Goal: Information Seeking & Learning: Compare options

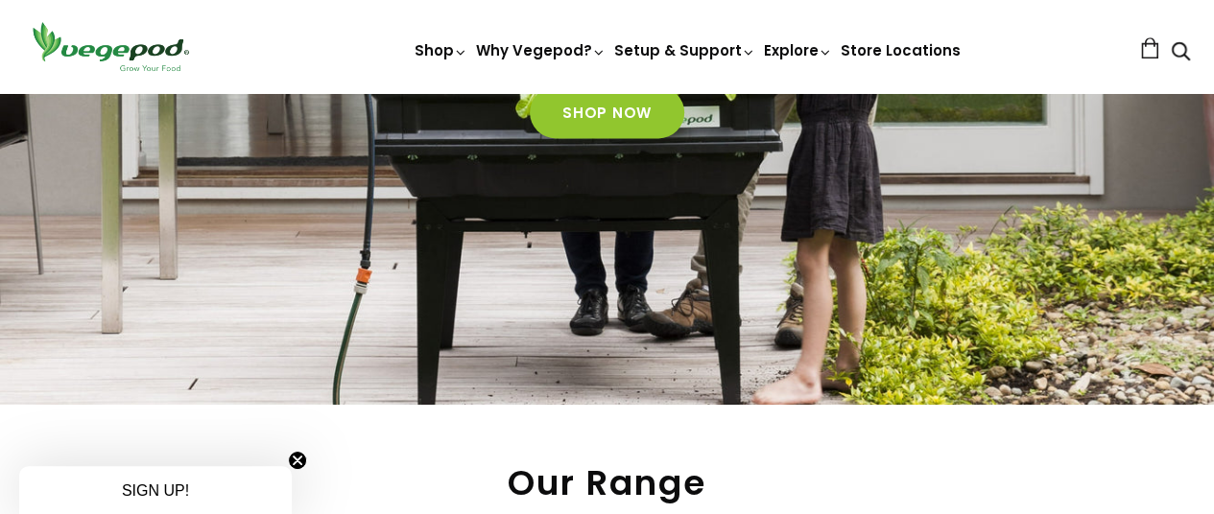
scroll to position [0, 288]
click at [300, 461] on circle "Close teaser" at bounding box center [298, 461] width 18 height 18
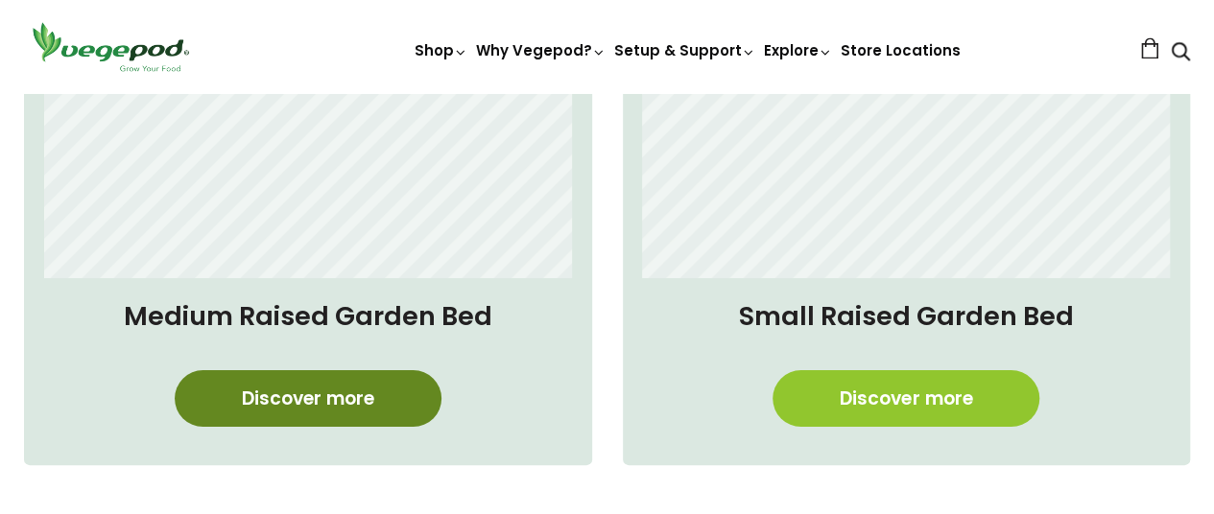
scroll to position [0, 1150]
click at [324, 391] on link "Discover more" at bounding box center [308, 398] width 267 height 57
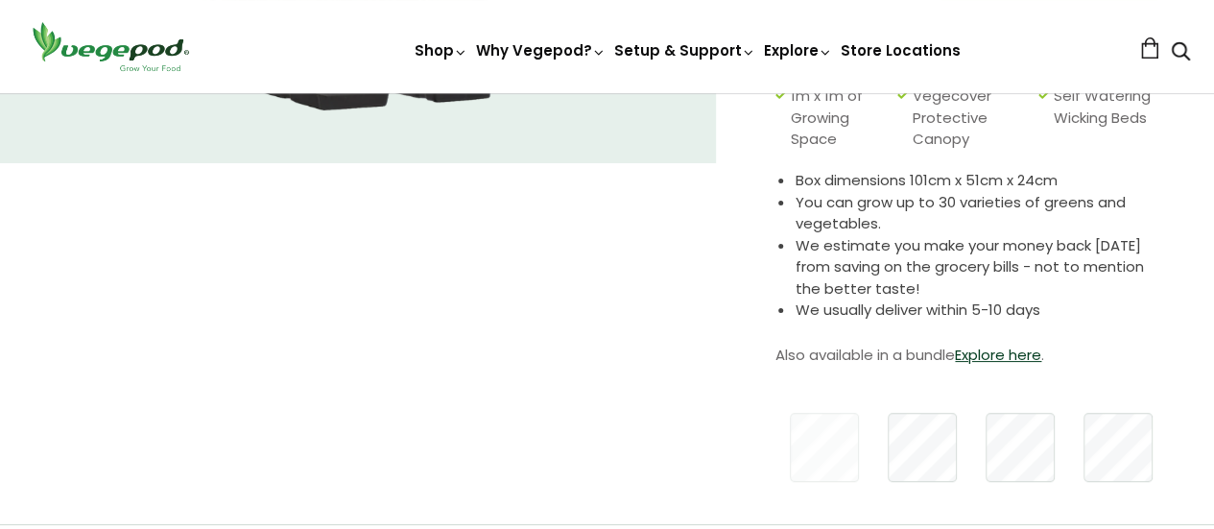
scroll to position [422, 0]
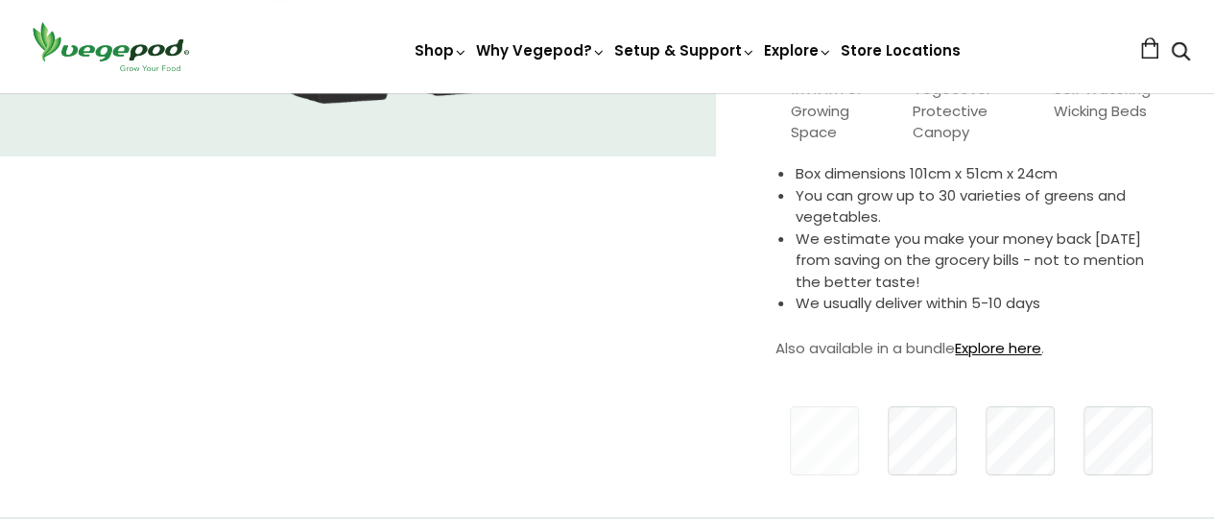
click at [1011, 346] on link "Explore here" at bounding box center [998, 348] width 86 height 20
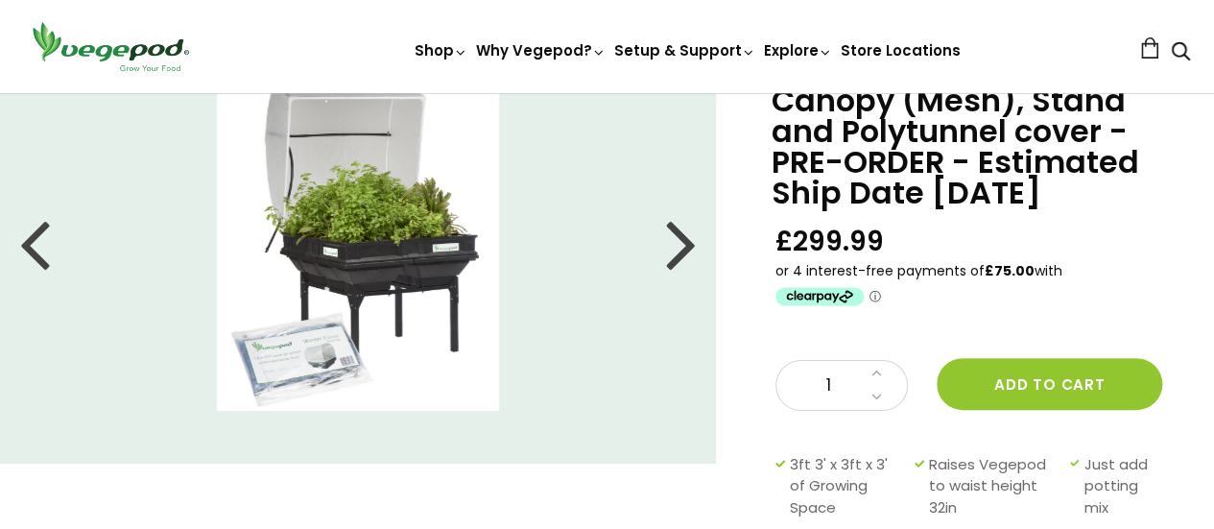
scroll to position [77, 0]
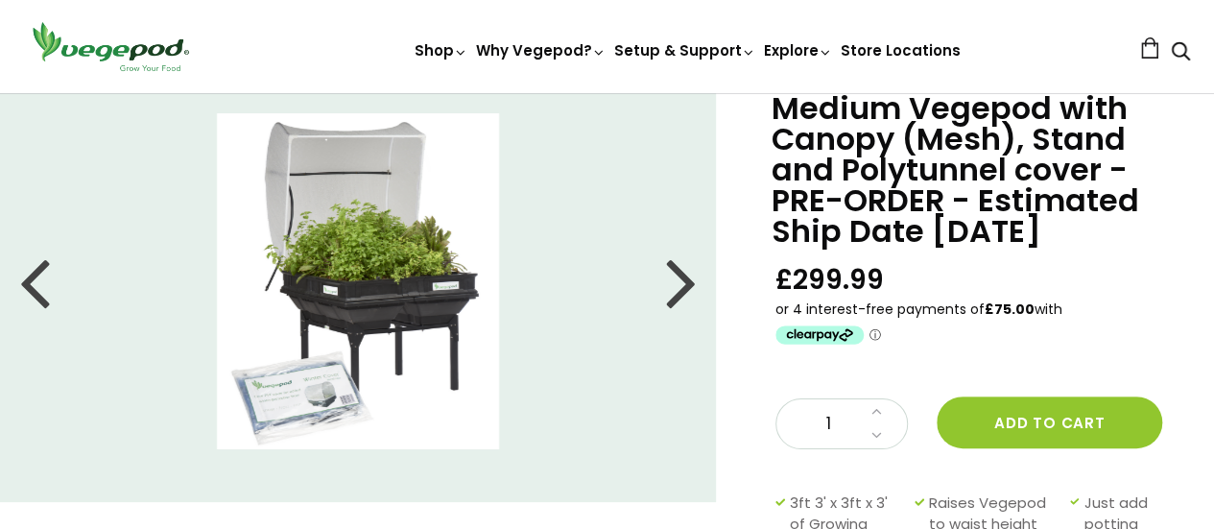
click at [691, 285] on div at bounding box center [681, 281] width 31 height 86
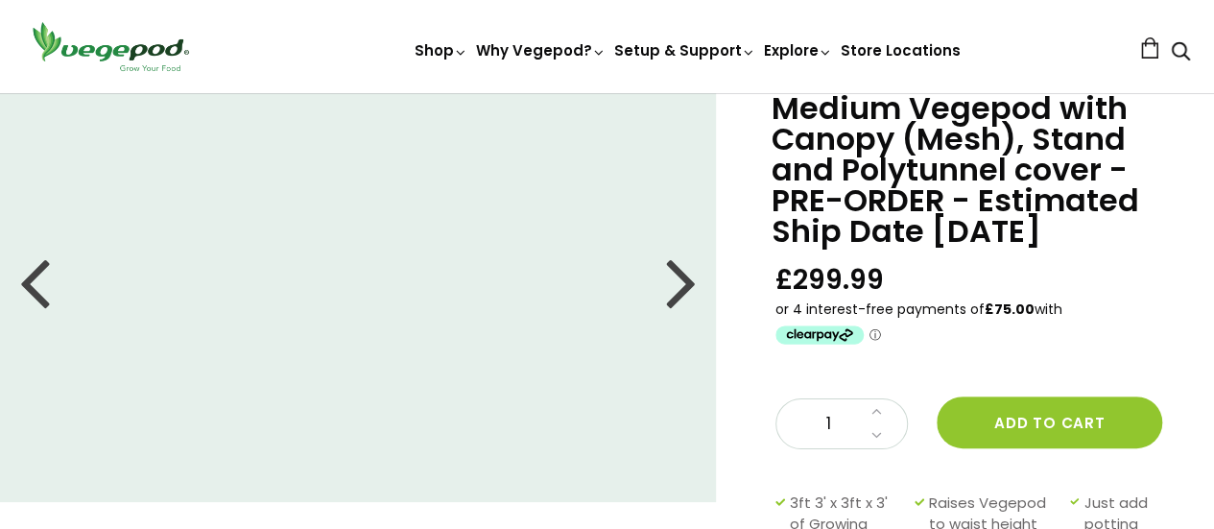
click at [691, 285] on div at bounding box center [681, 281] width 31 height 86
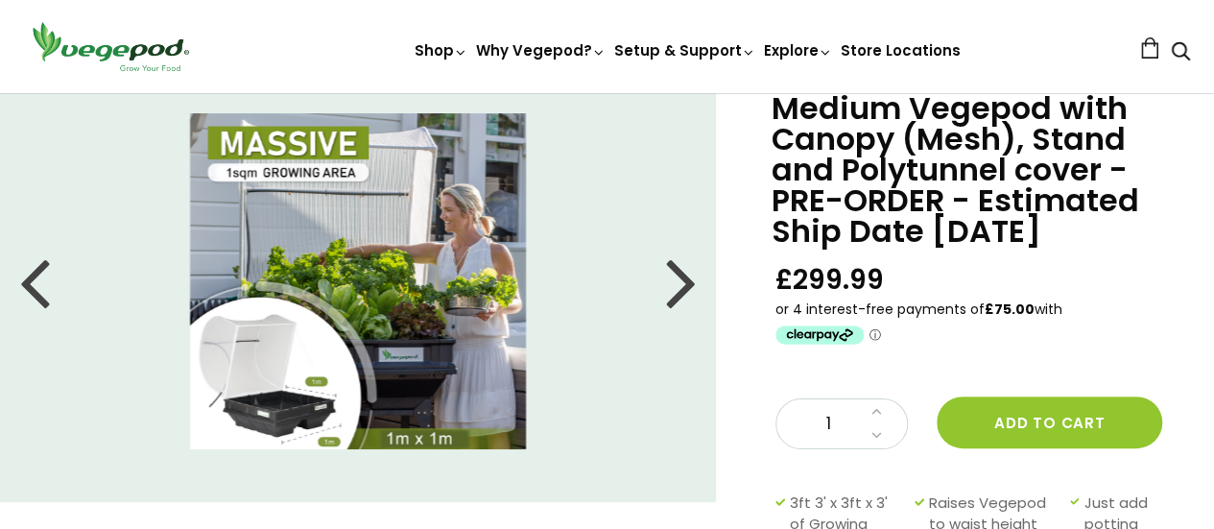
click at [690, 285] on div at bounding box center [681, 281] width 31 height 86
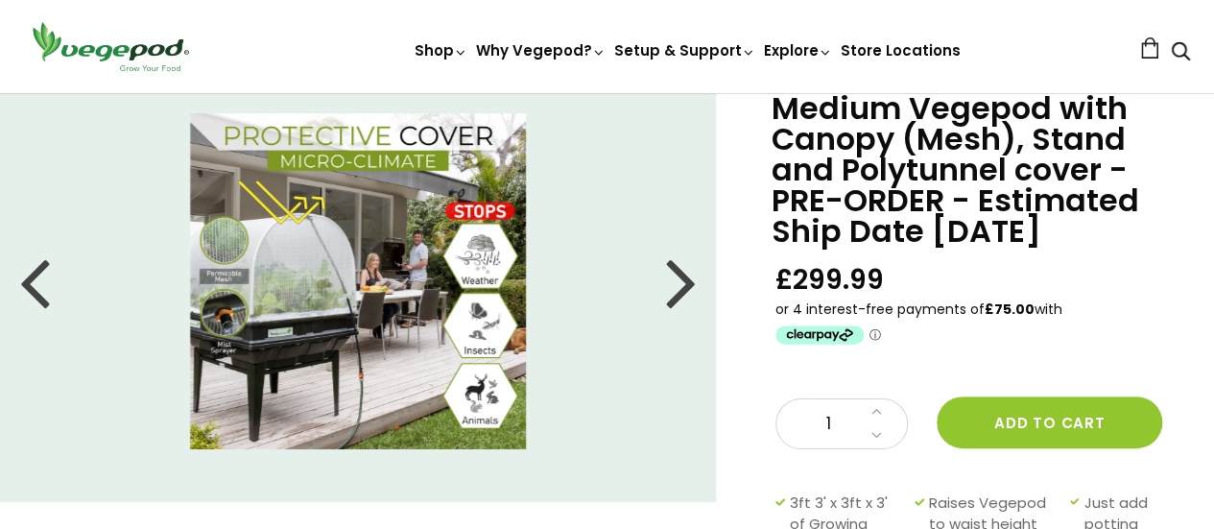
click at [690, 284] on div at bounding box center [681, 281] width 31 height 86
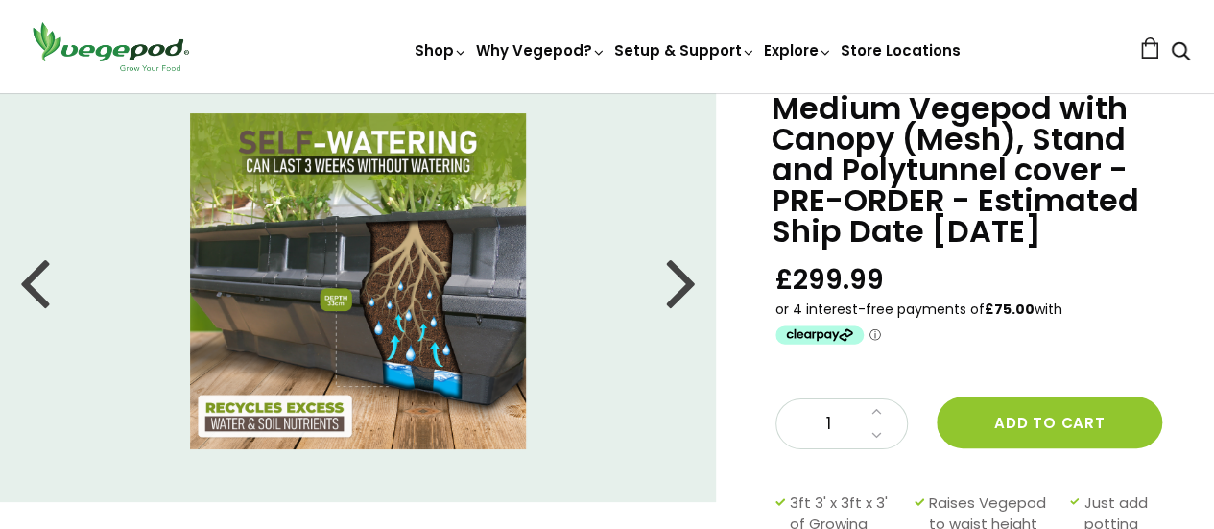
click at [689, 285] on div at bounding box center [681, 281] width 31 height 86
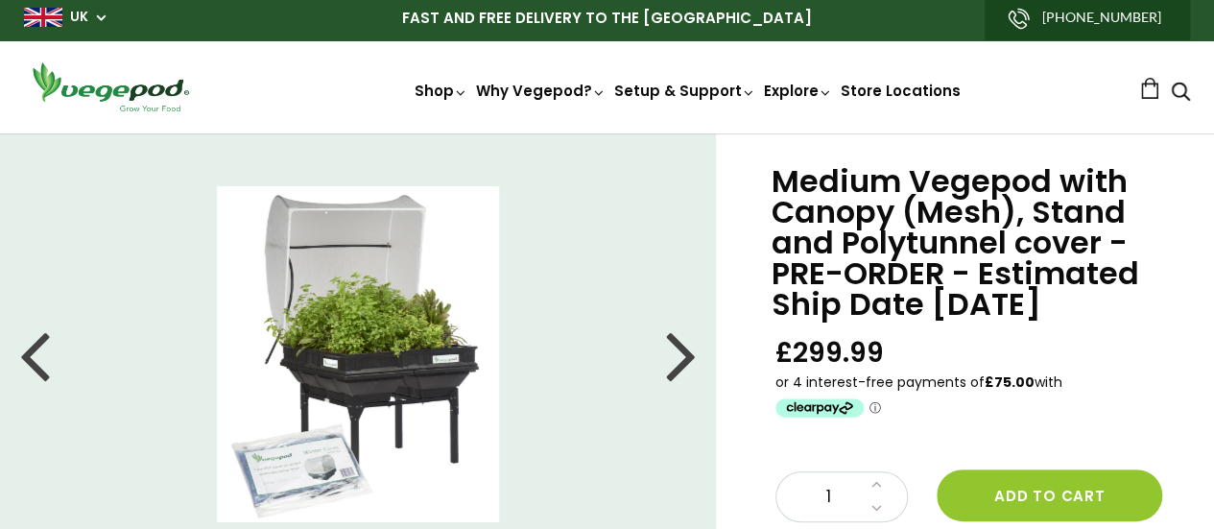
scroll to position [0, 0]
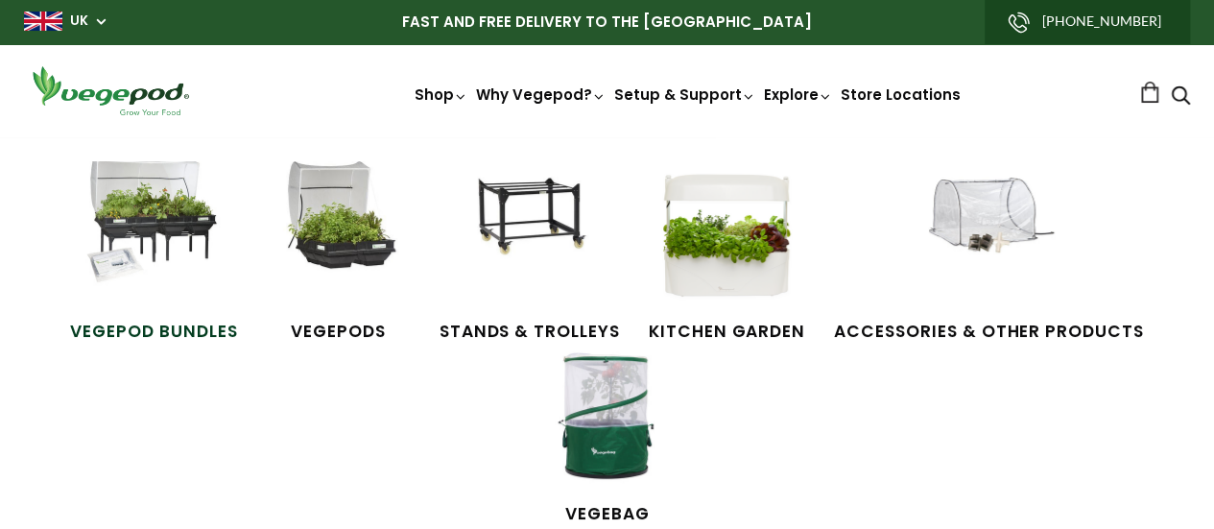
click at [156, 222] on img at bounding box center [154, 233] width 144 height 144
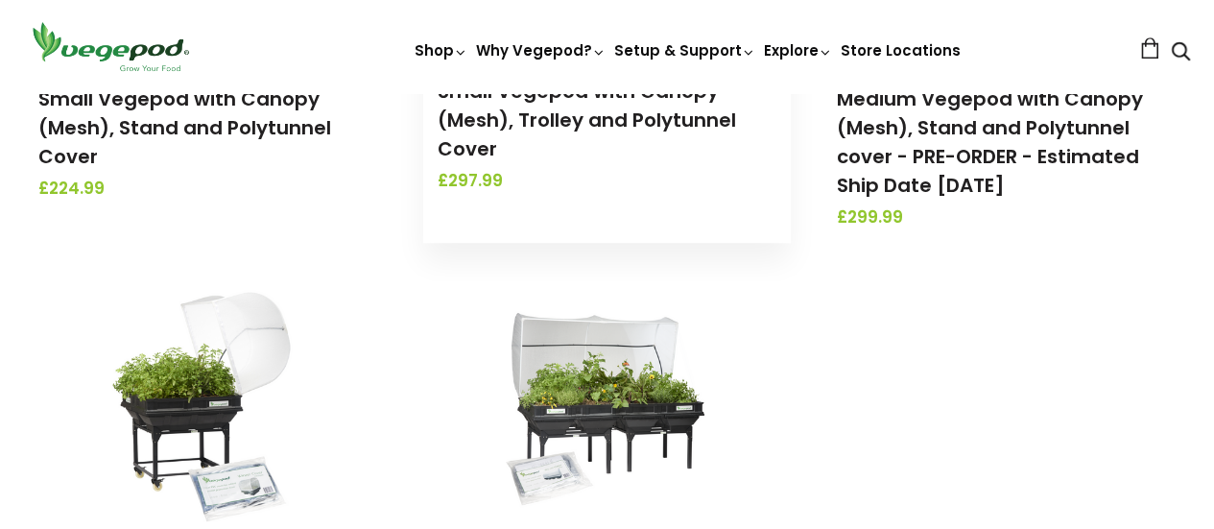
scroll to position [499, 0]
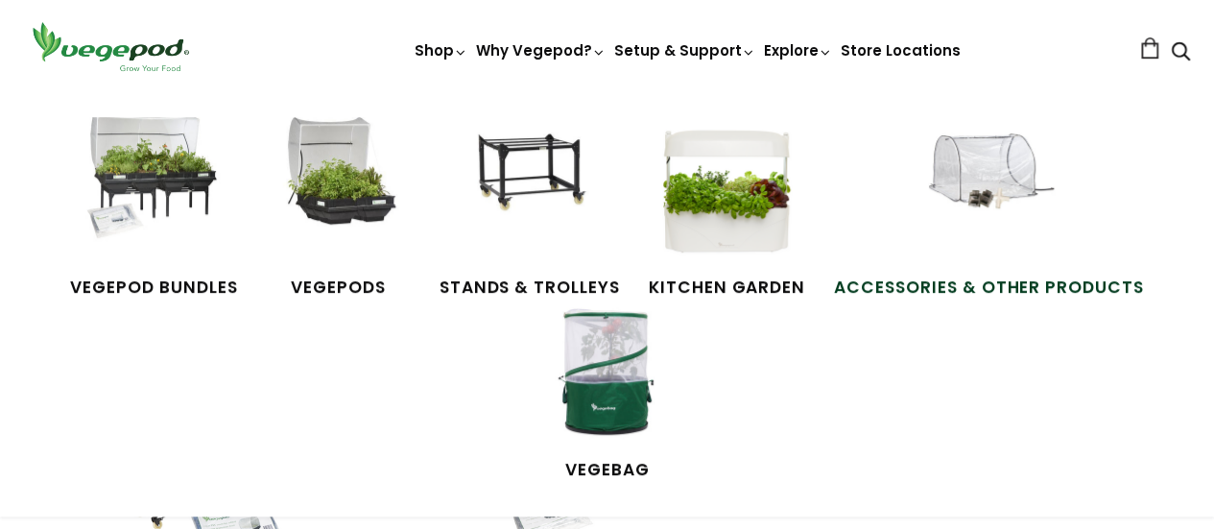
click at [1029, 279] on span "Accessories & Other Products" at bounding box center [989, 287] width 310 height 25
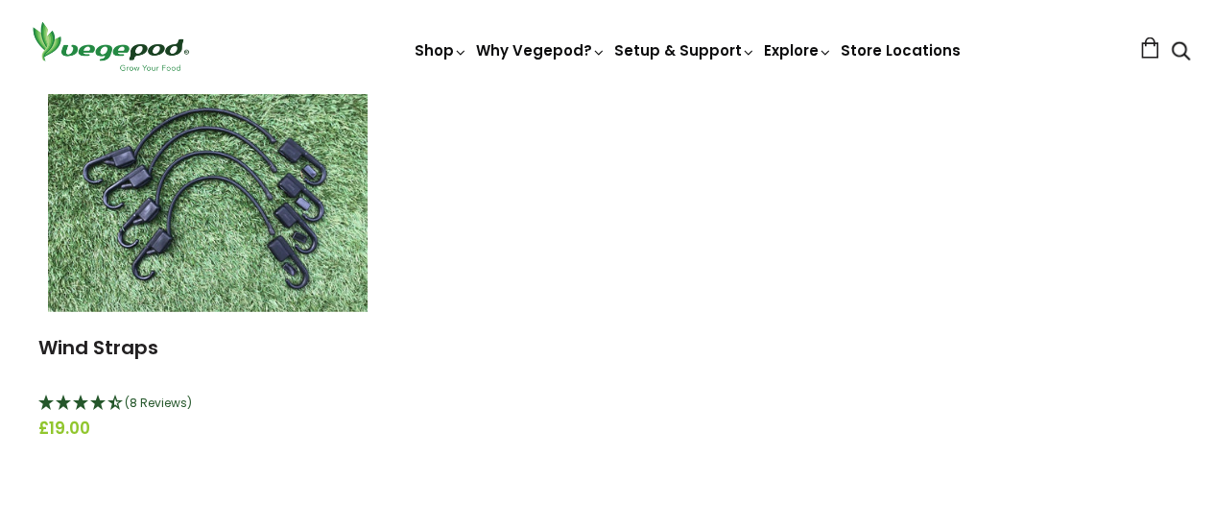
scroll to position [2534, 0]
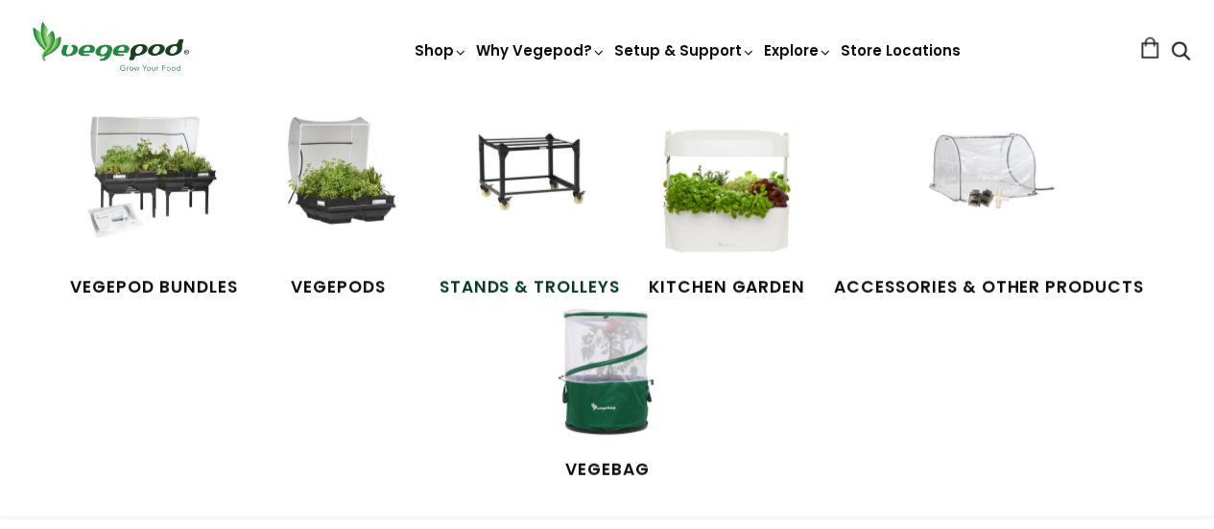
click at [558, 179] on img at bounding box center [530, 189] width 144 height 144
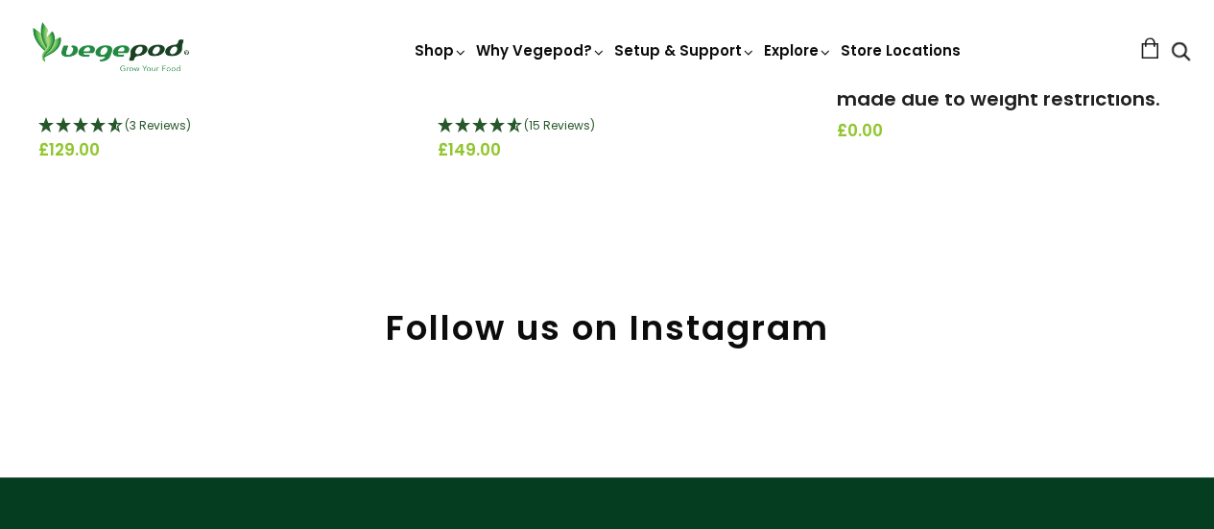
scroll to position [1190, 0]
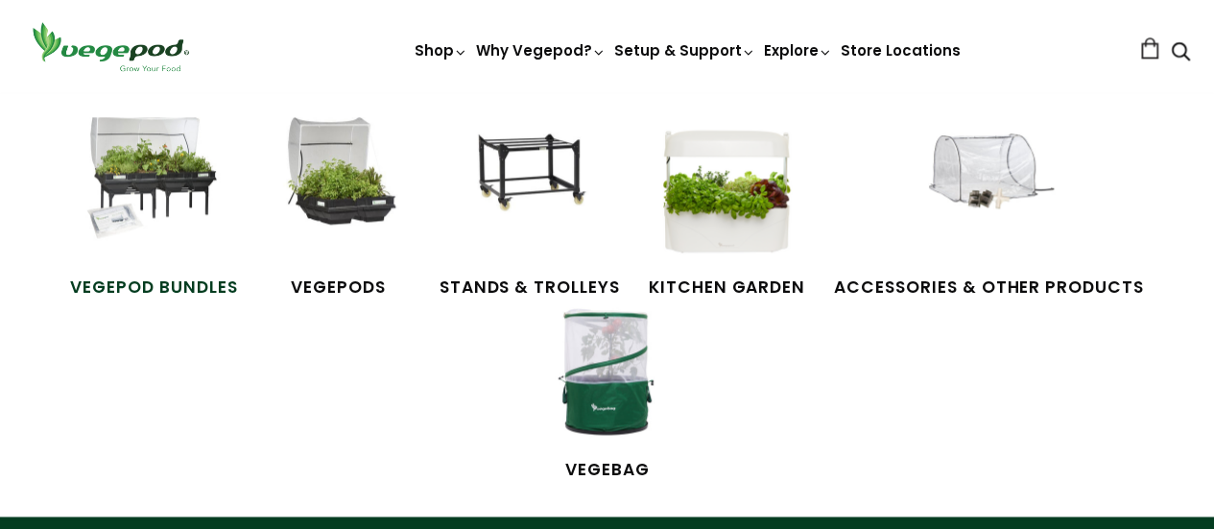
click at [207, 181] on img at bounding box center [154, 189] width 144 height 144
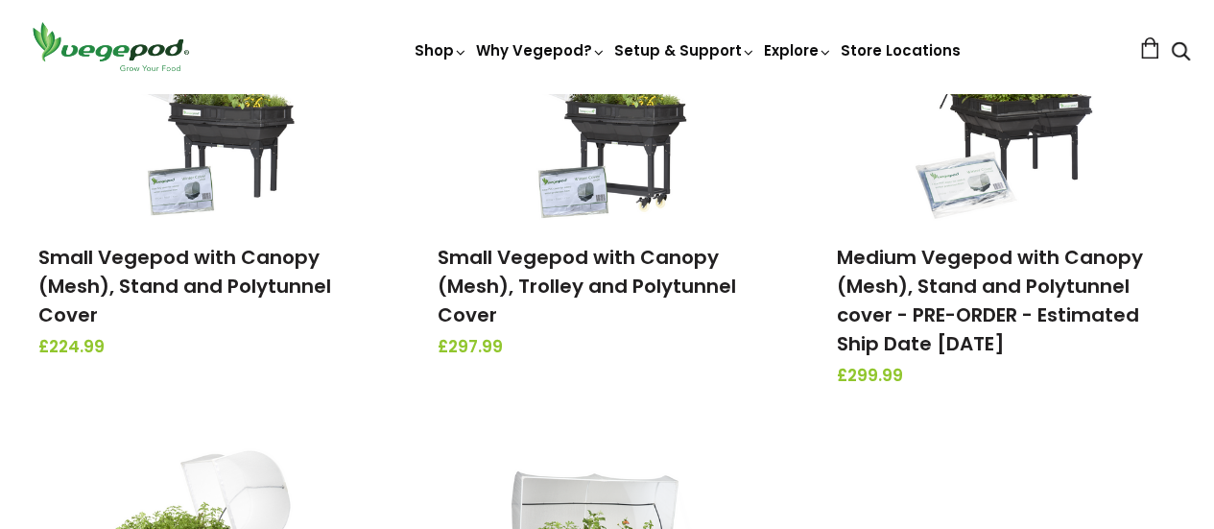
scroll to position [422, 0]
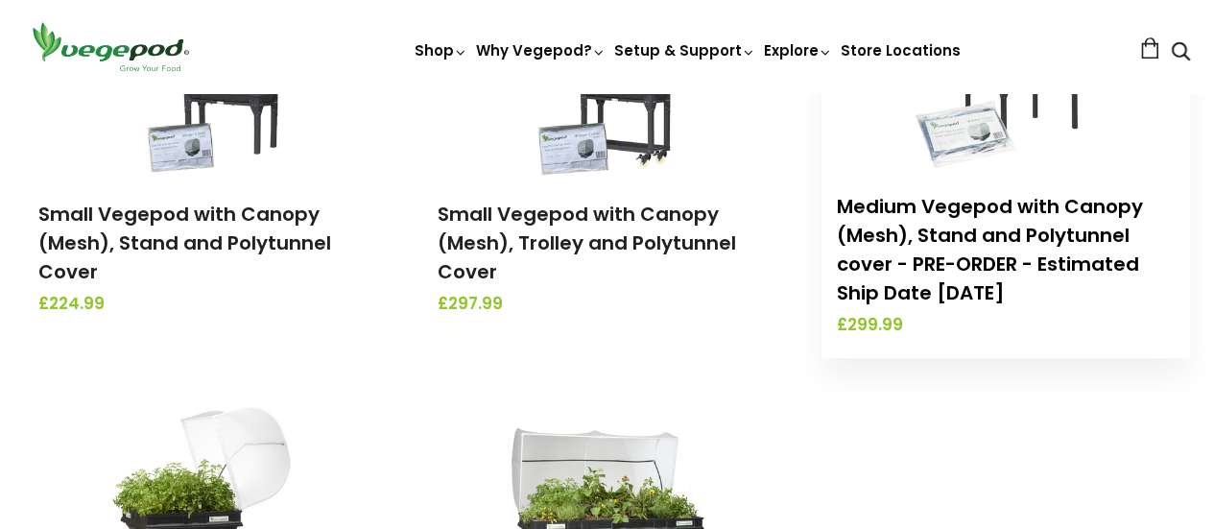
click at [1102, 265] on link "Medium Vegepod with Canopy (Mesh), Stand and Polytunnel cover - PRE-ORDER - Est…" at bounding box center [989, 249] width 306 height 113
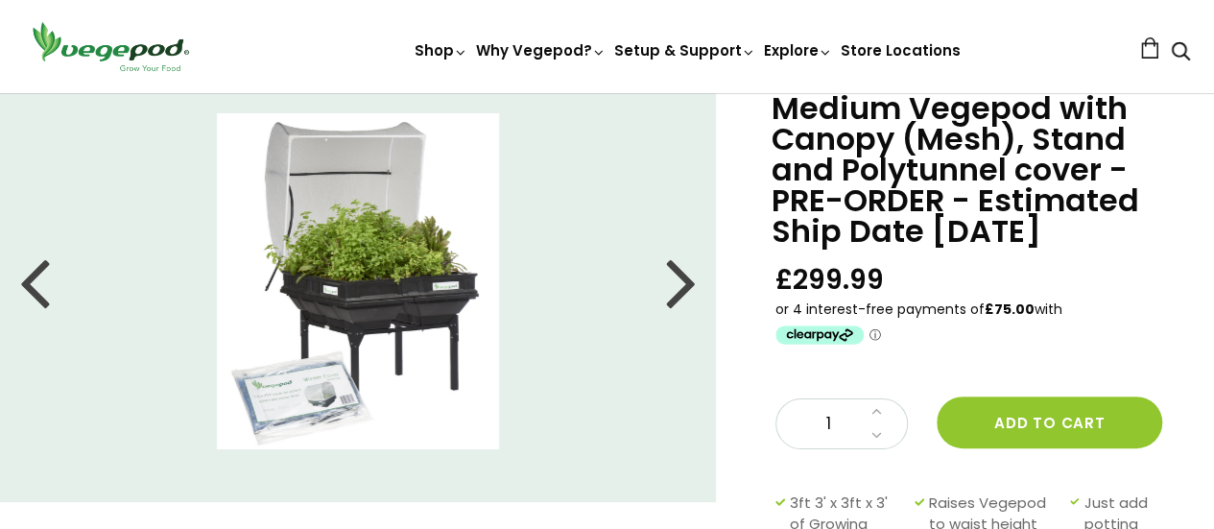
scroll to position [38, 0]
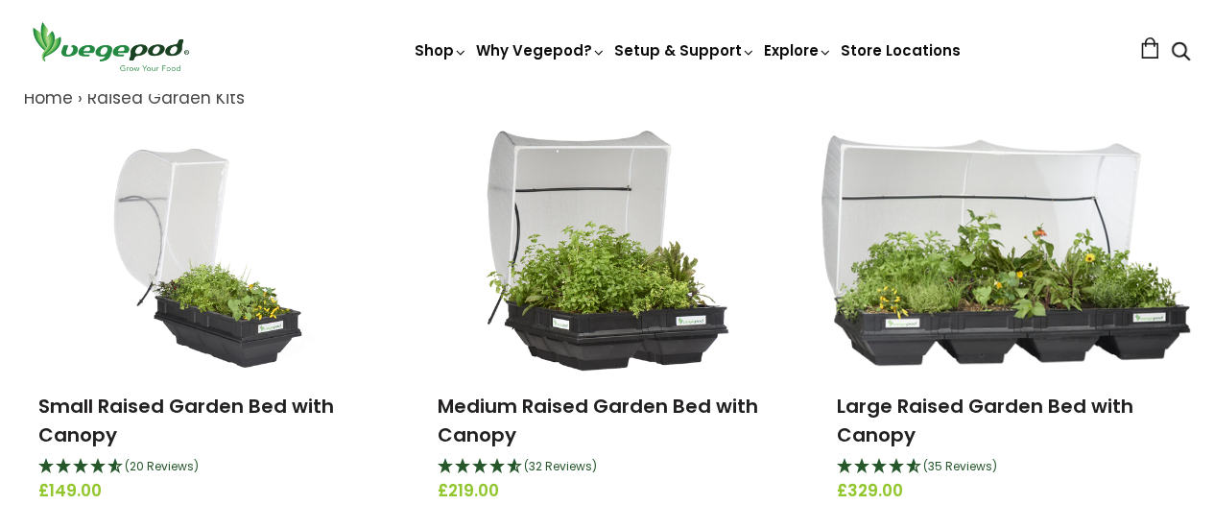
scroll to position [269, 0]
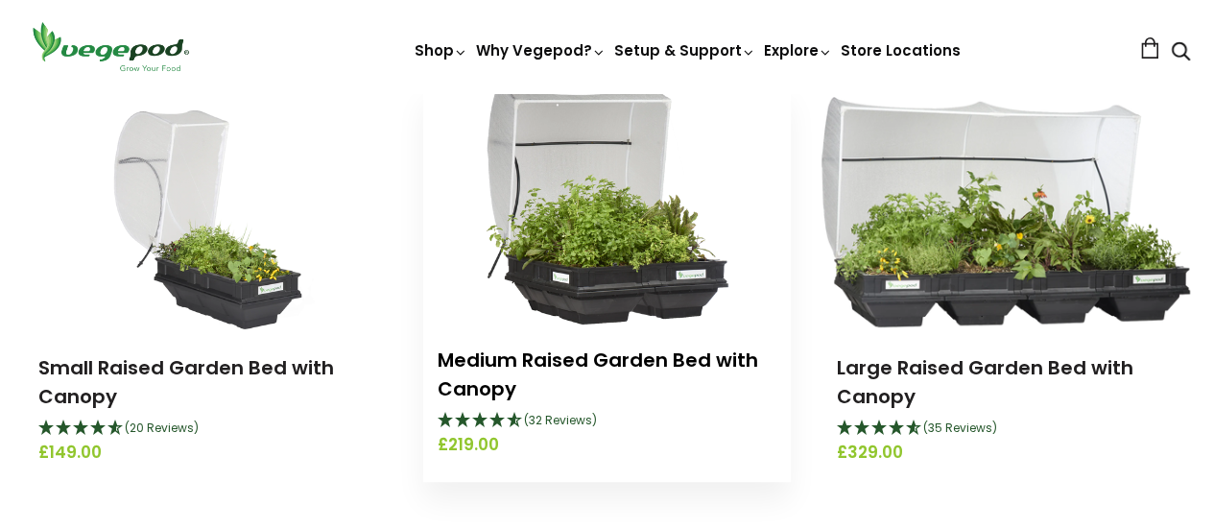
click at [487, 360] on link "Medium Raised Garden Bed with Canopy" at bounding box center [598, 374] width 321 height 56
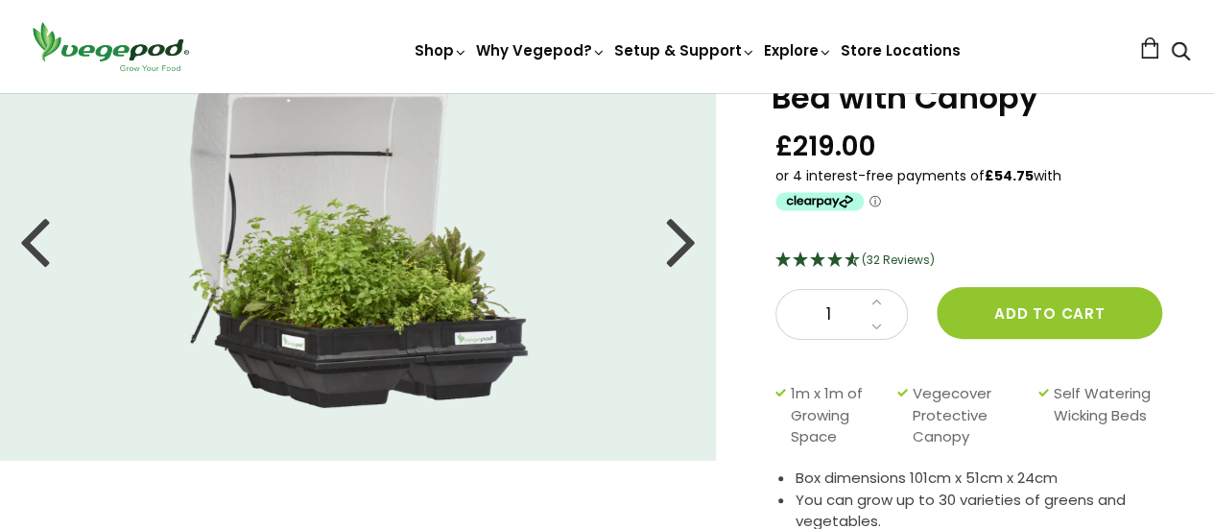
scroll to position [115, 0]
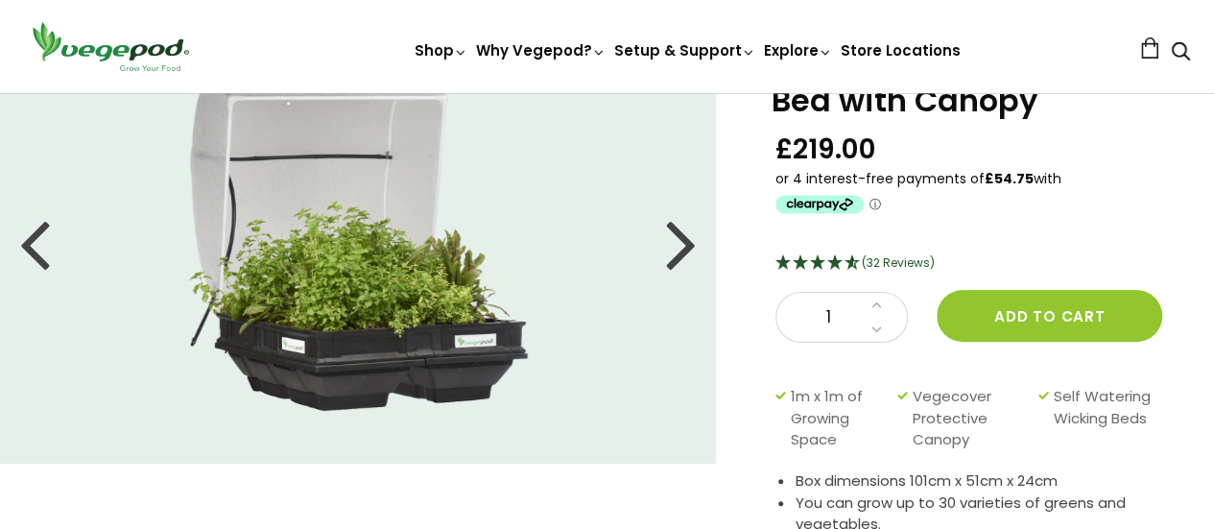
click at [687, 252] on div at bounding box center [681, 243] width 31 height 86
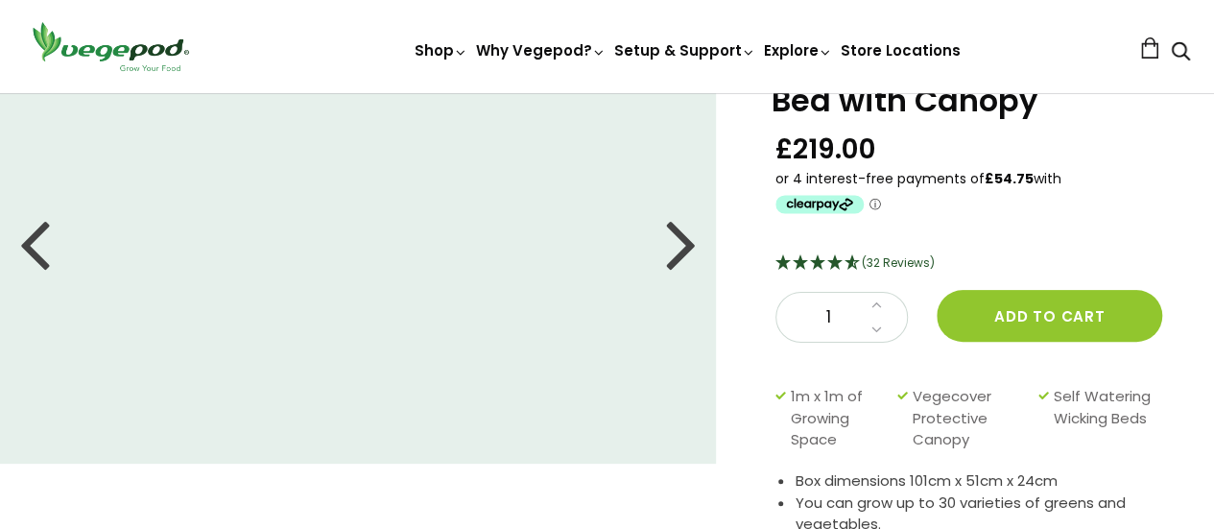
click at [691, 245] on div at bounding box center [681, 243] width 31 height 86
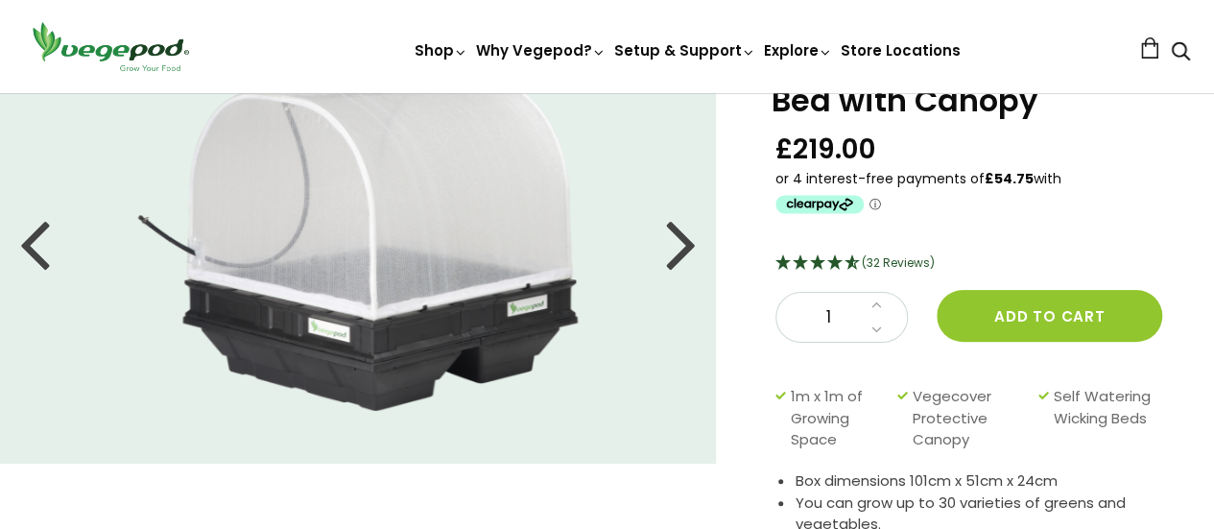
click at [689, 247] on div at bounding box center [681, 243] width 31 height 86
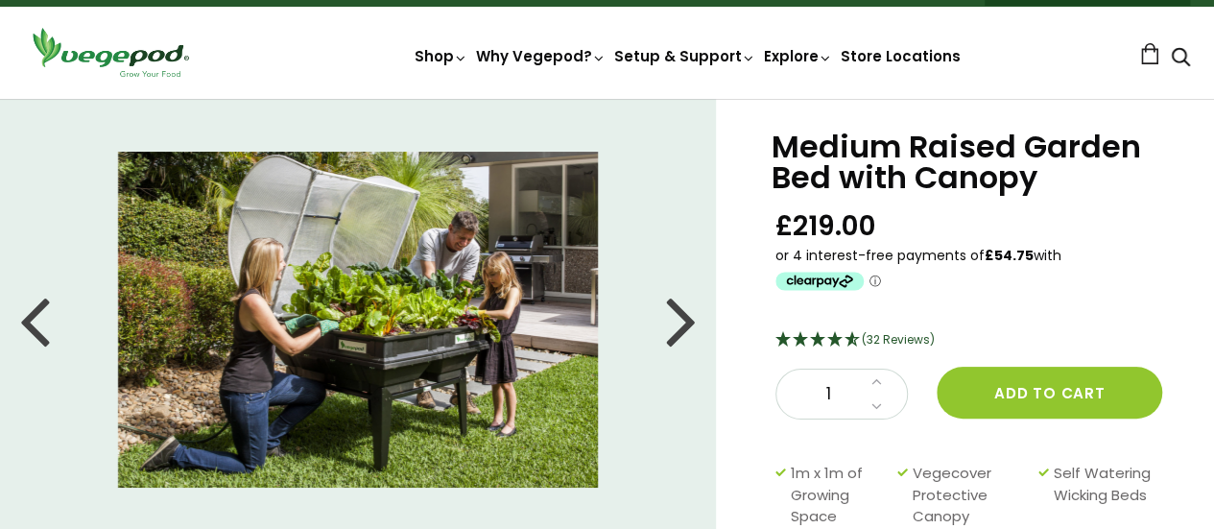
scroll to position [38, 0]
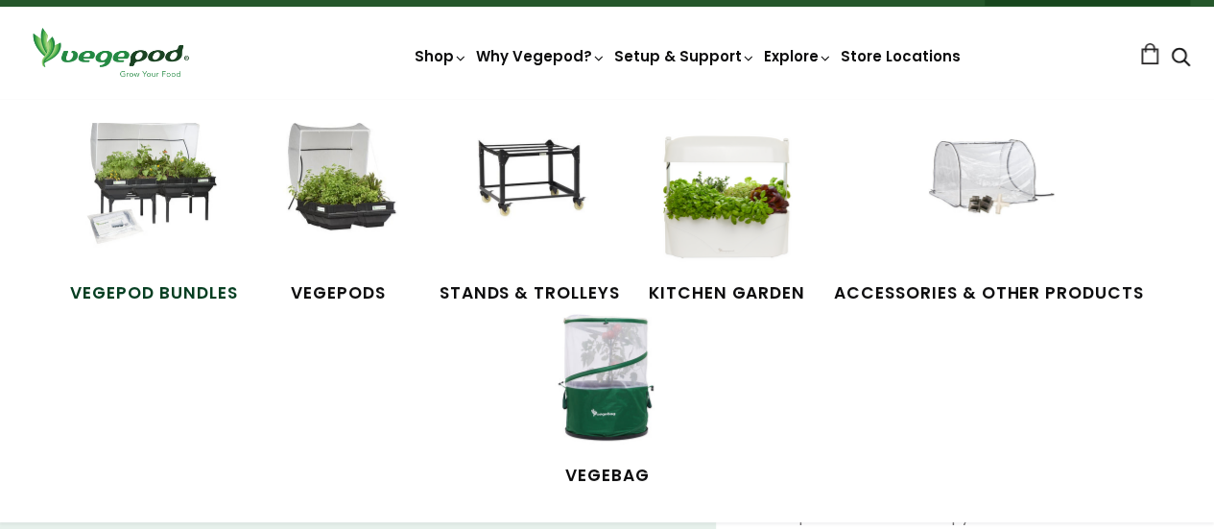
click at [136, 174] on img at bounding box center [154, 195] width 144 height 144
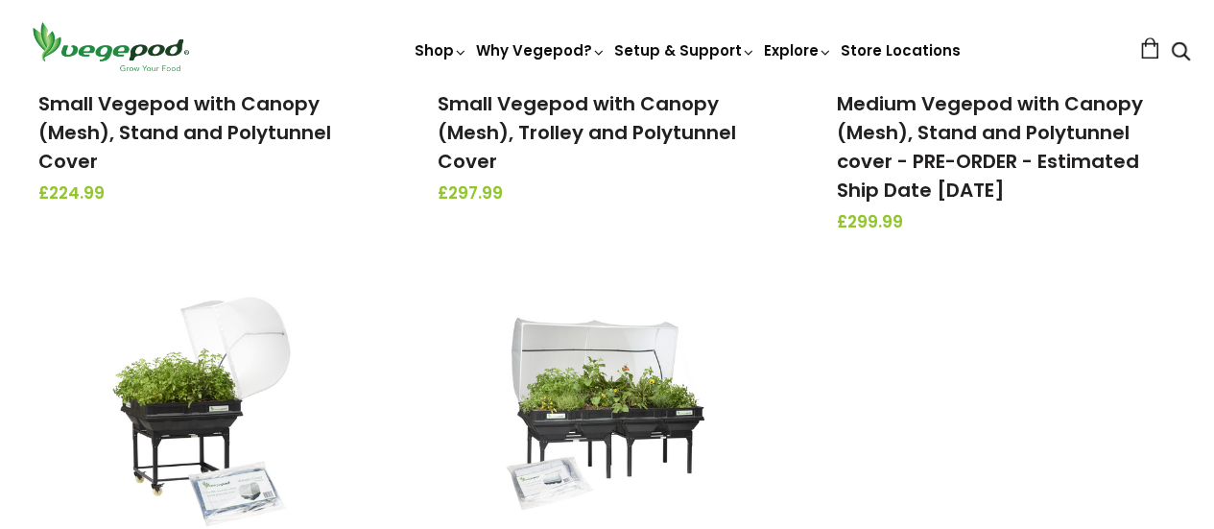
scroll to position [537, 0]
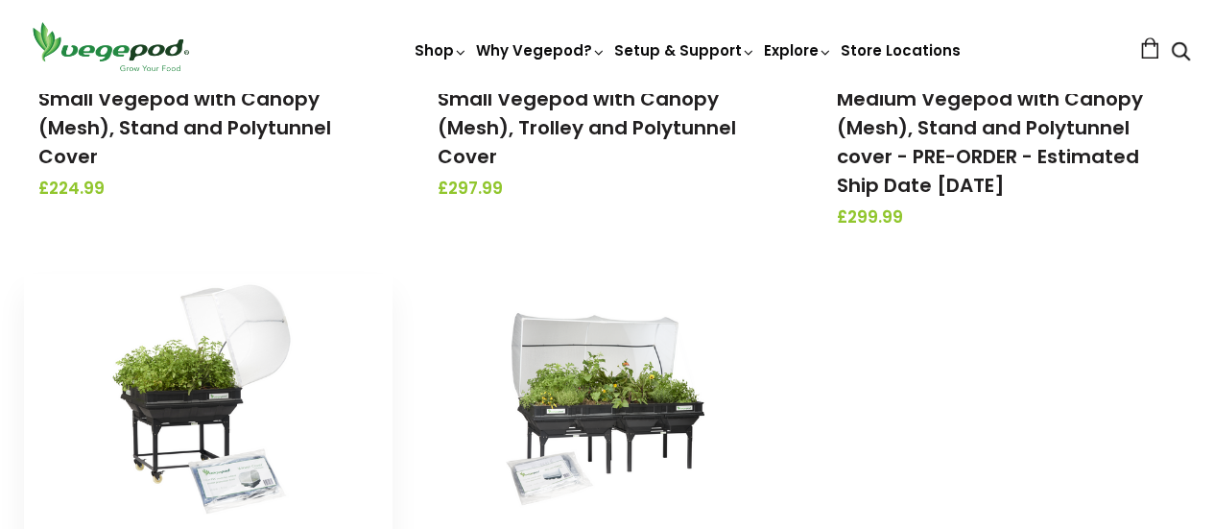
click at [207, 414] on img at bounding box center [208, 394] width 202 height 240
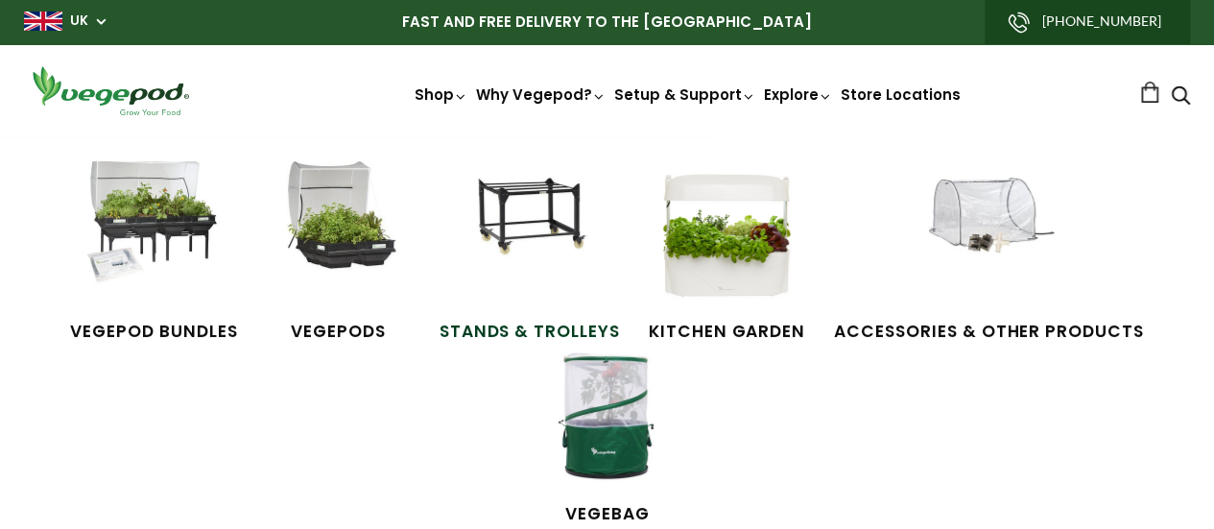
click at [543, 234] on img at bounding box center [530, 233] width 144 height 144
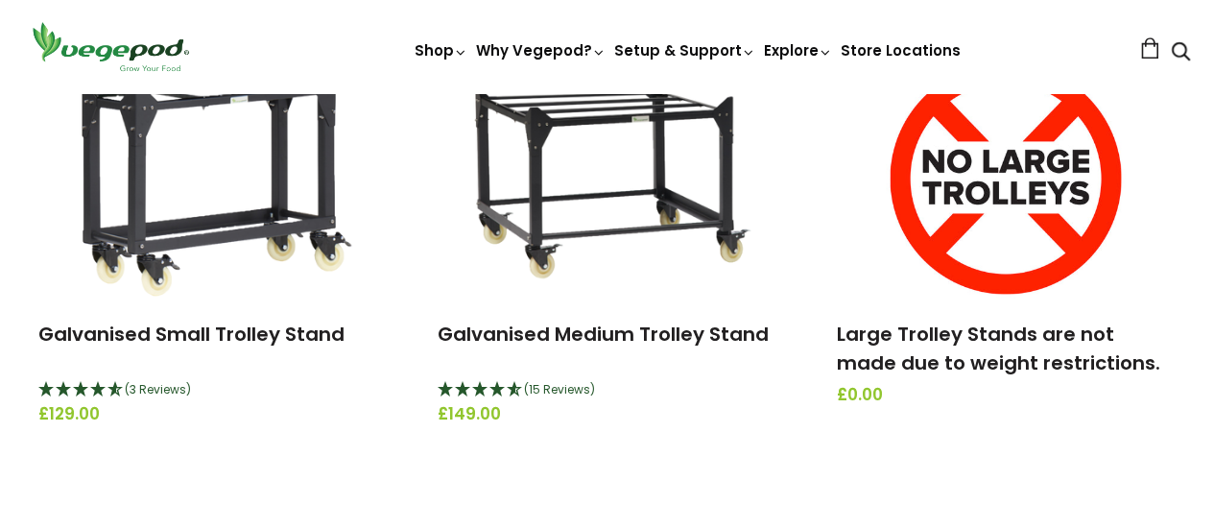
scroll to position [729, 0]
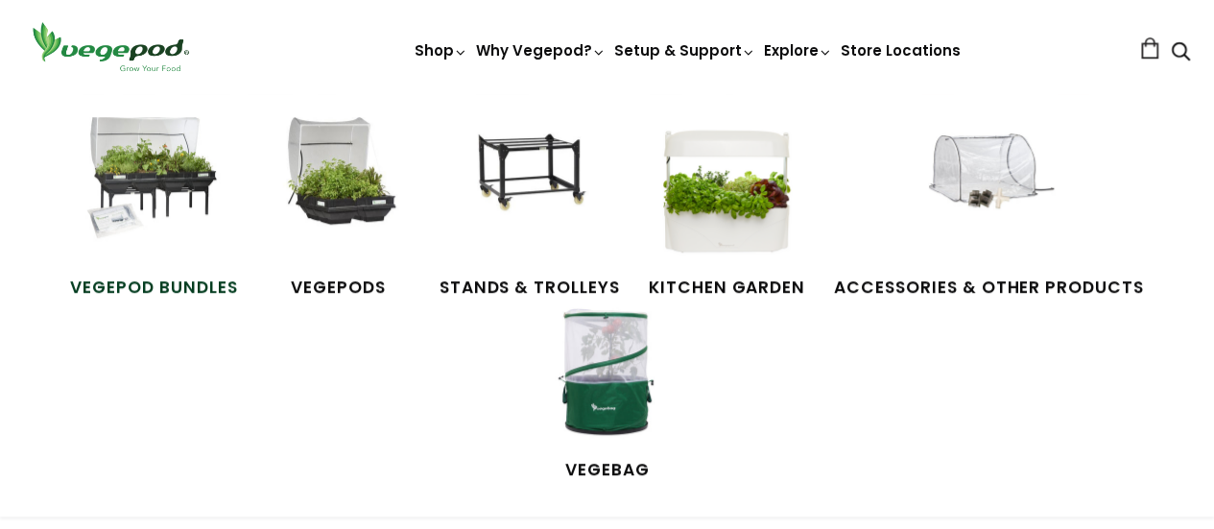
click at [152, 208] on img at bounding box center [154, 189] width 144 height 144
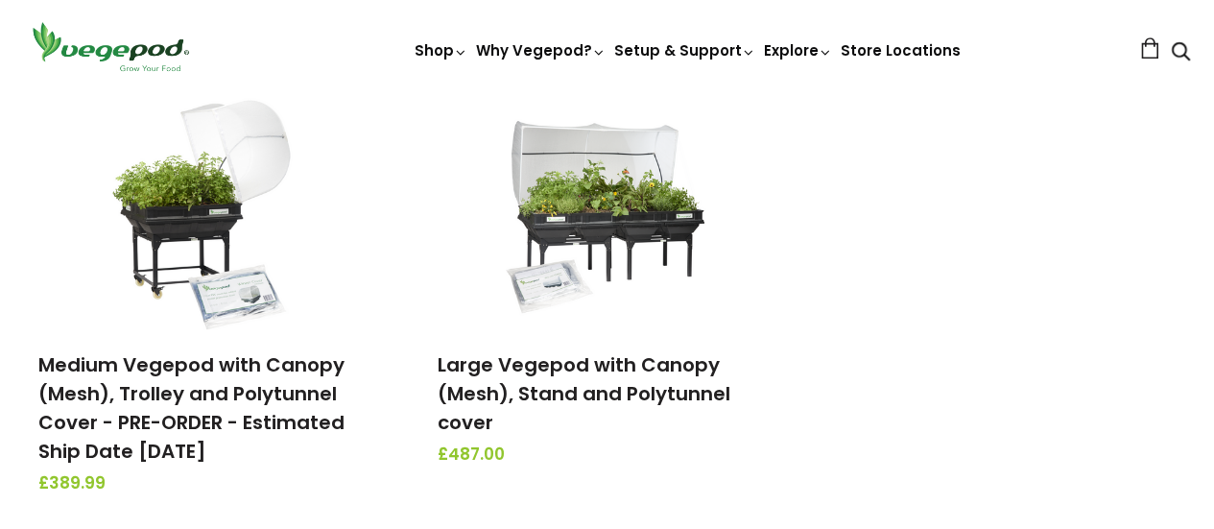
scroll to position [768, 0]
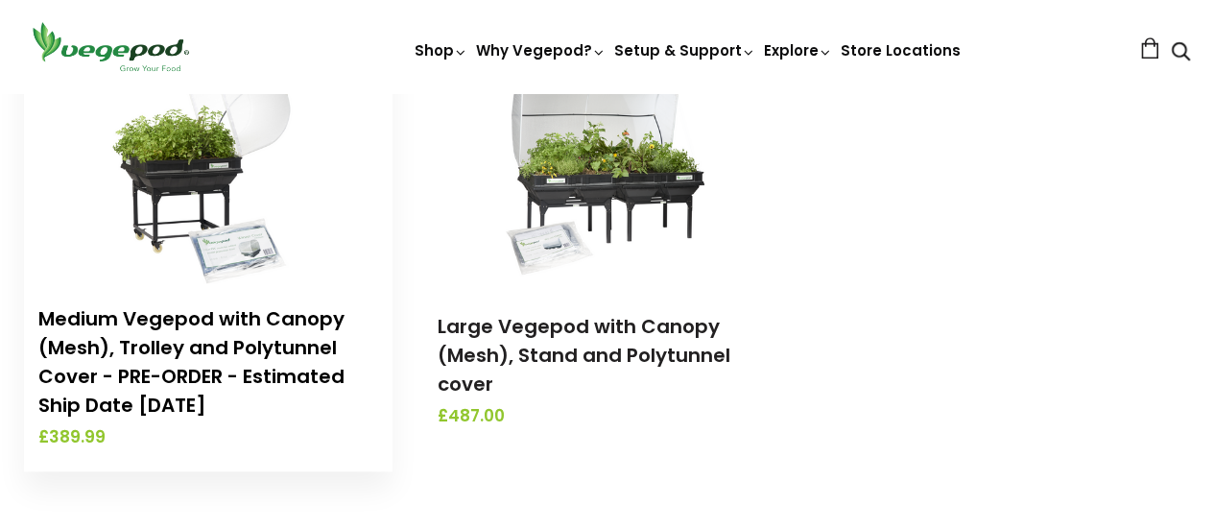
click at [197, 335] on link "Medium Vegepod with Canopy (Mesh), Trolley and Polytunnel Cover - PRE-ORDER - E…" at bounding box center [191, 361] width 306 height 113
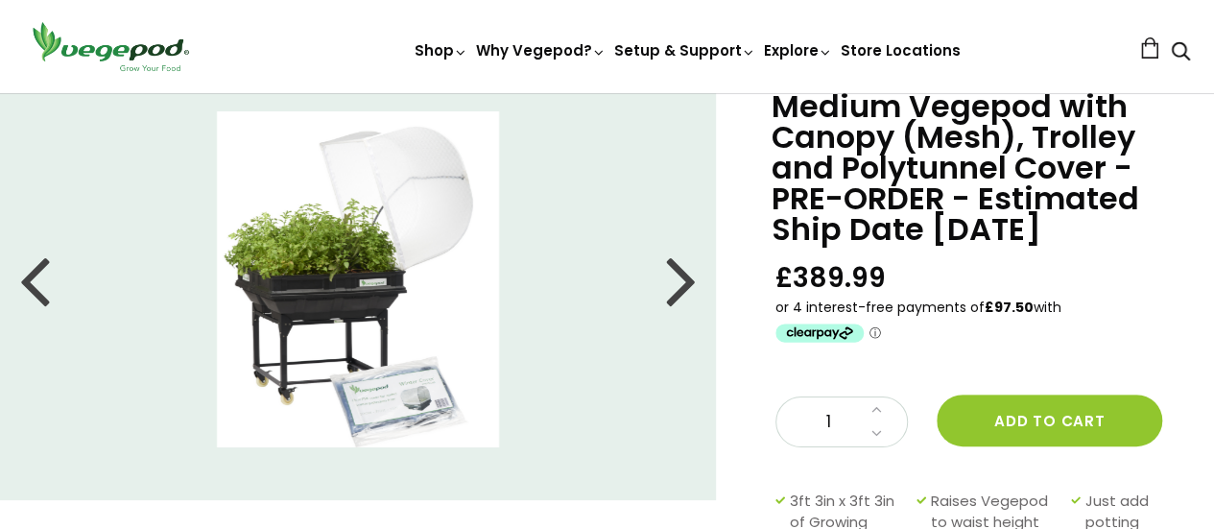
scroll to position [77, 0]
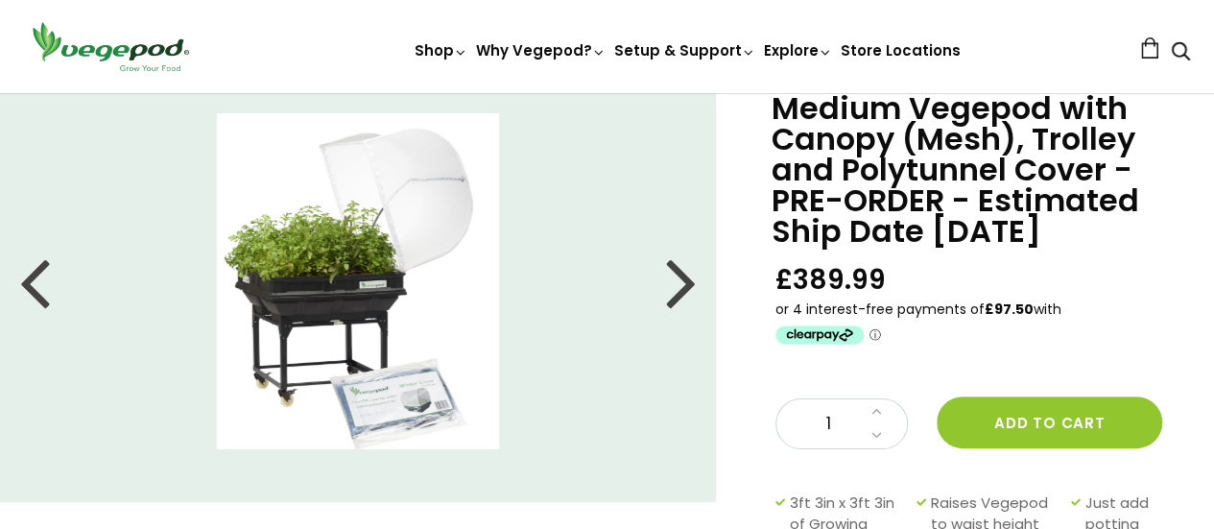
click at [691, 287] on div at bounding box center [681, 281] width 31 height 86
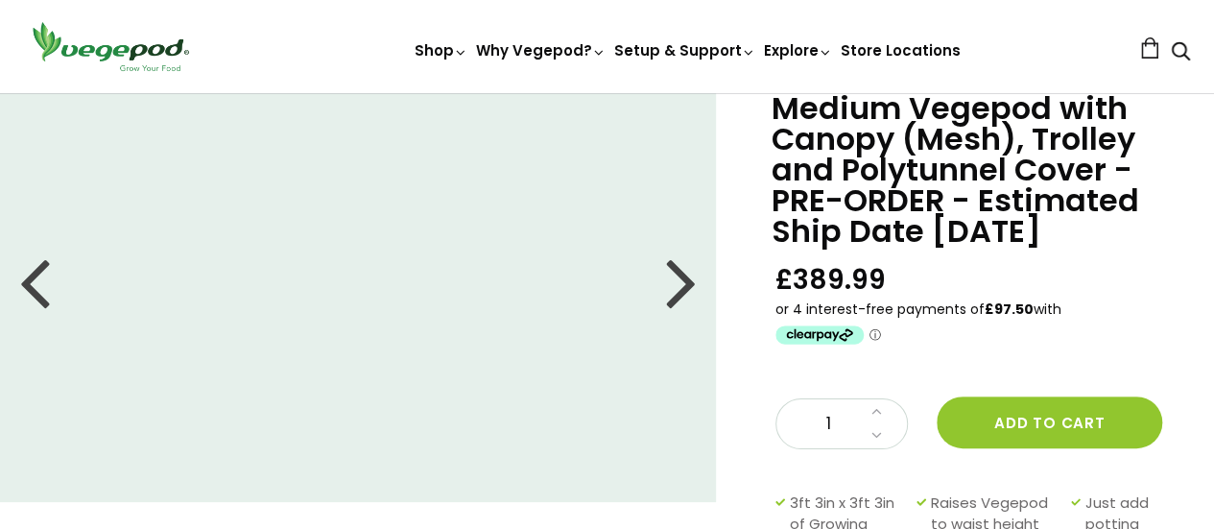
click at [691, 287] on div at bounding box center [681, 281] width 31 height 86
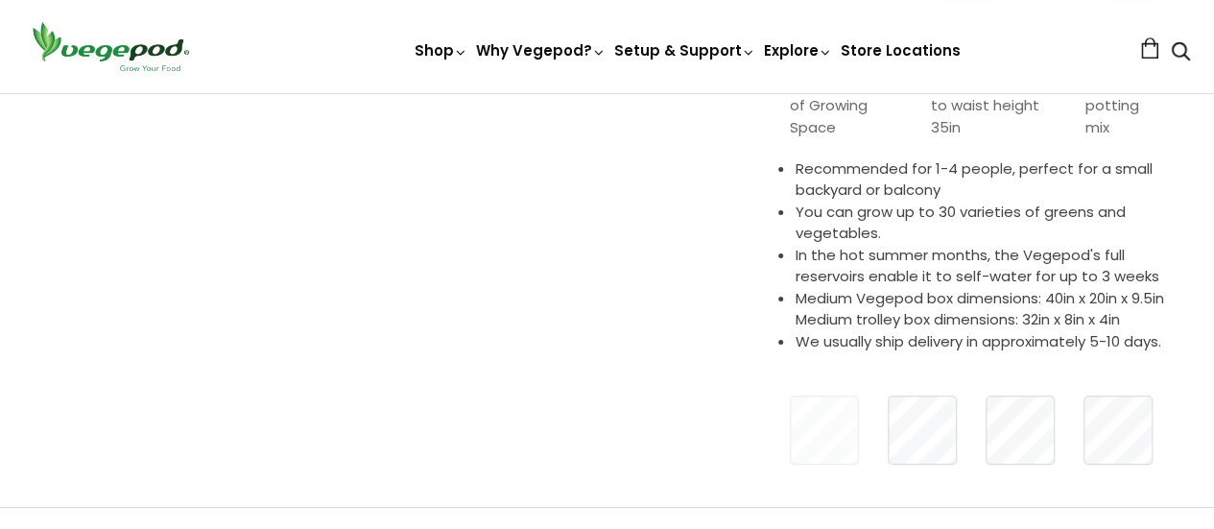
scroll to position [33, 0]
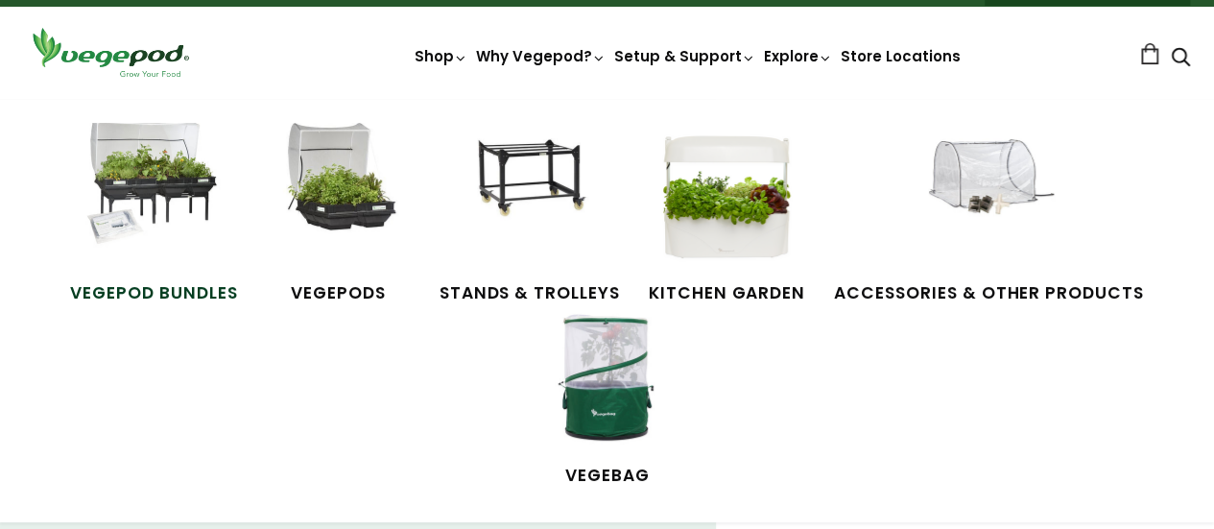
click at [180, 197] on img at bounding box center [154, 195] width 144 height 144
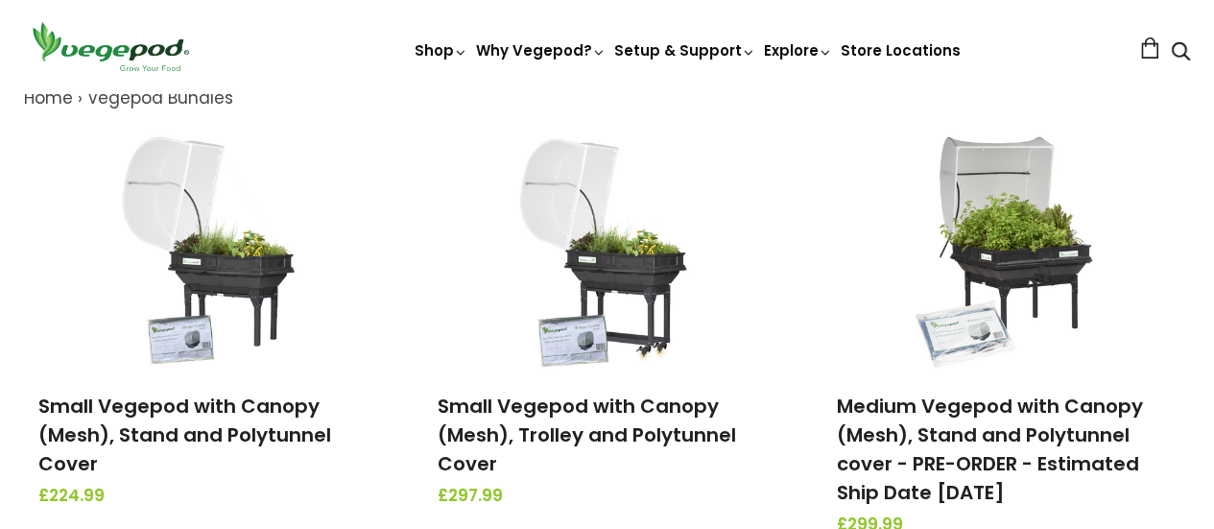
scroll to position [269, 0]
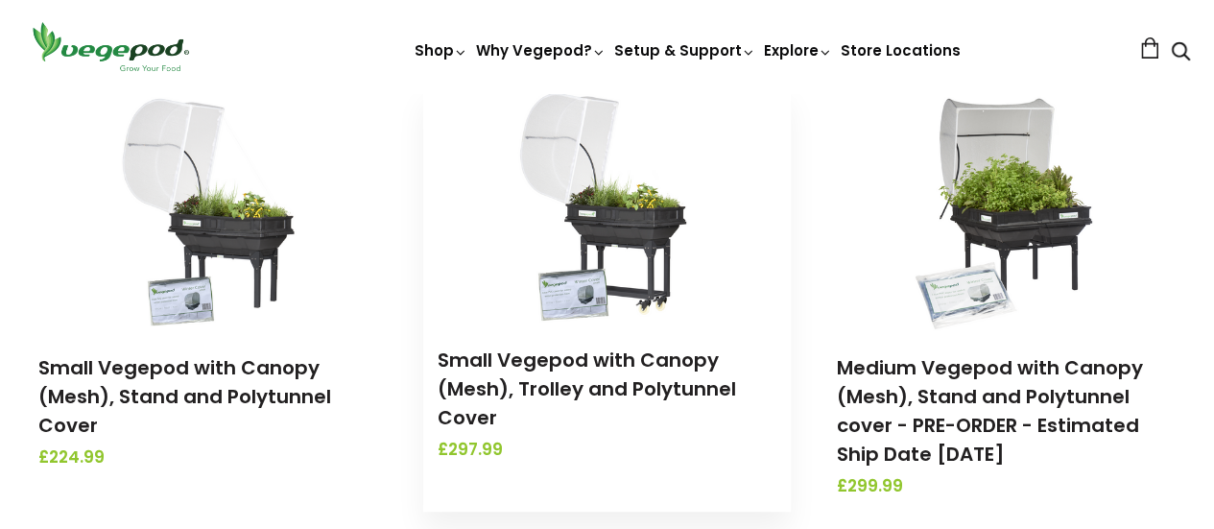
click at [647, 374] on h3 "Small Vegepod with Canopy (Mesh), Trolley and Polytunnel Cover" at bounding box center [608, 388] width 340 height 86
click at [601, 309] on img at bounding box center [607, 204] width 202 height 240
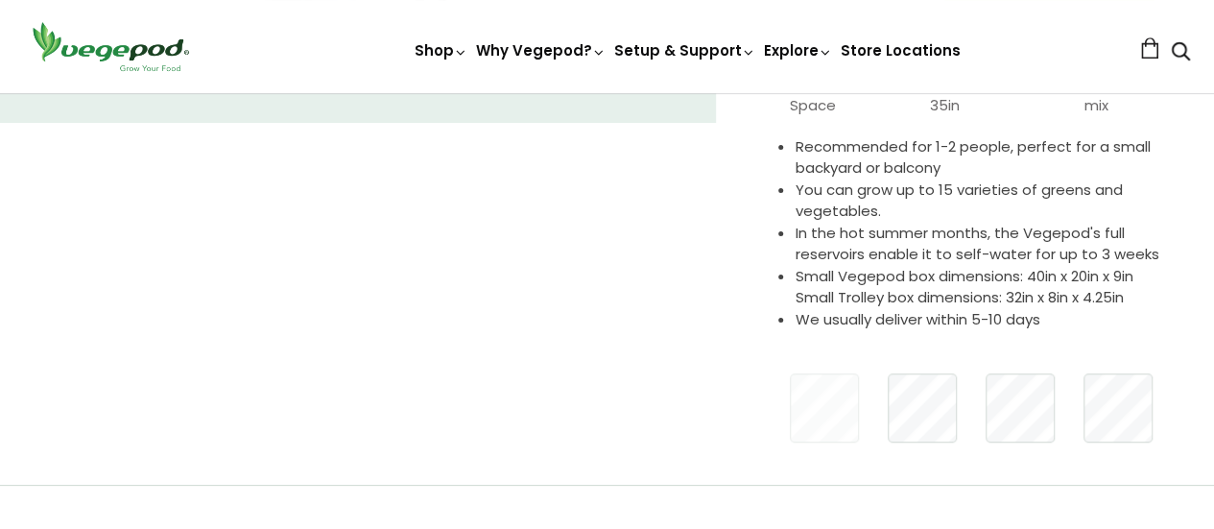
scroll to position [461, 0]
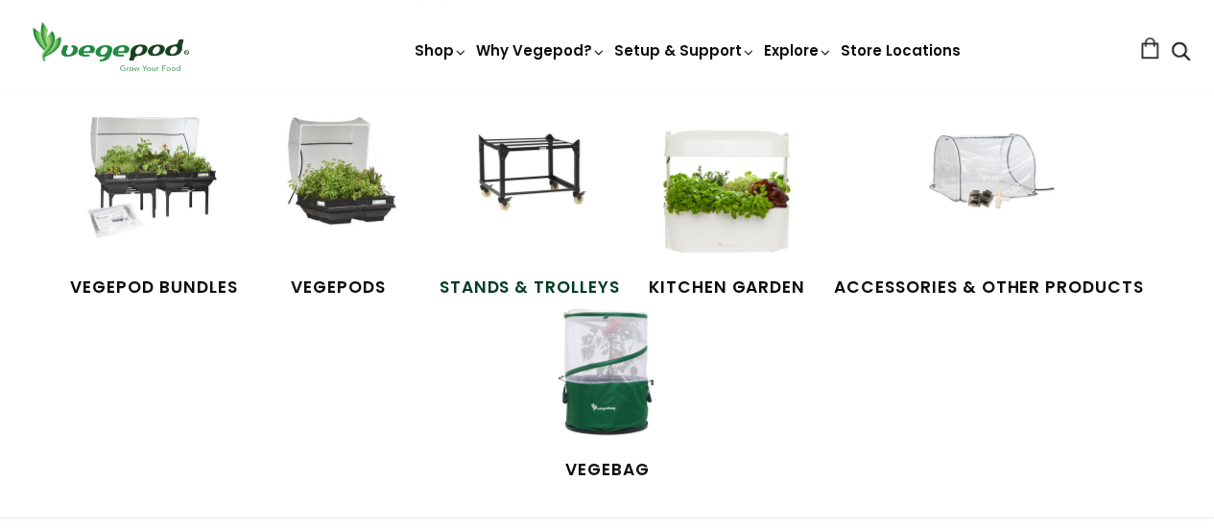
click at [519, 174] on img at bounding box center [530, 189] width 144 height 144
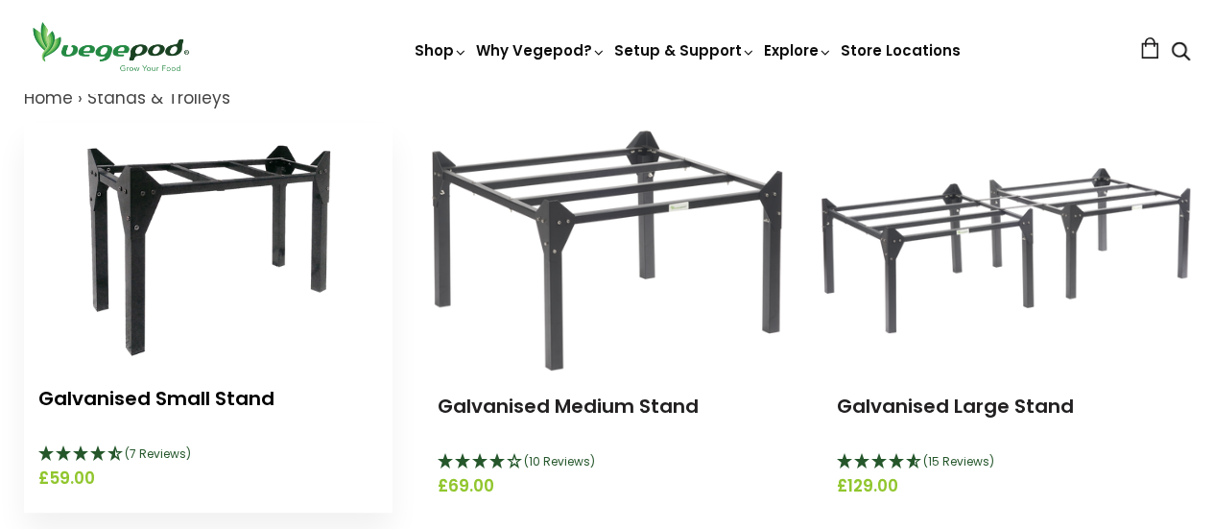
scroll to position [269, 0]
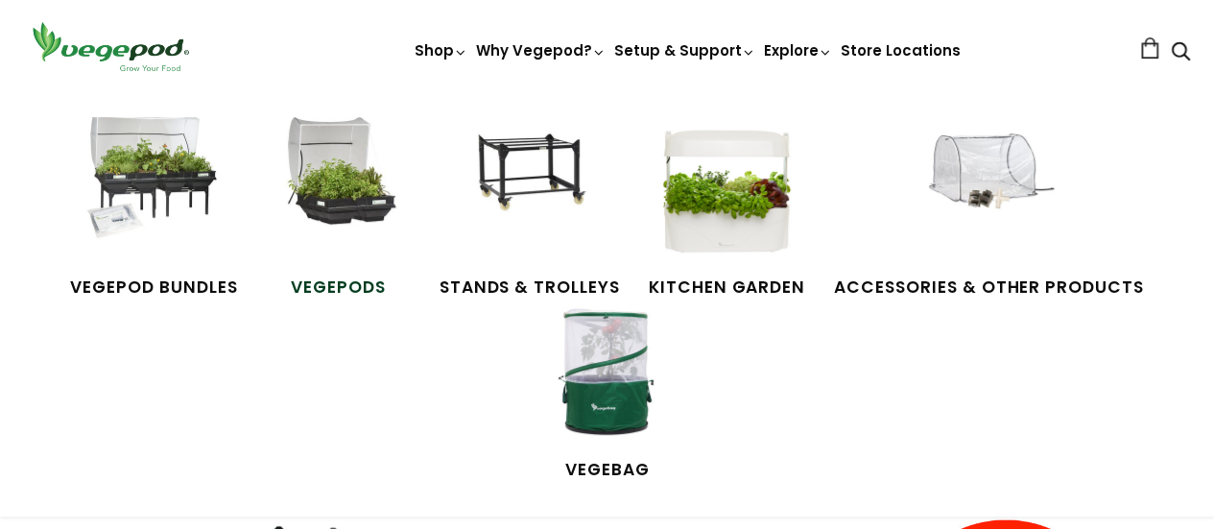
click at [297, 191] on img at bounding box center [339, 189] width 144 height 144
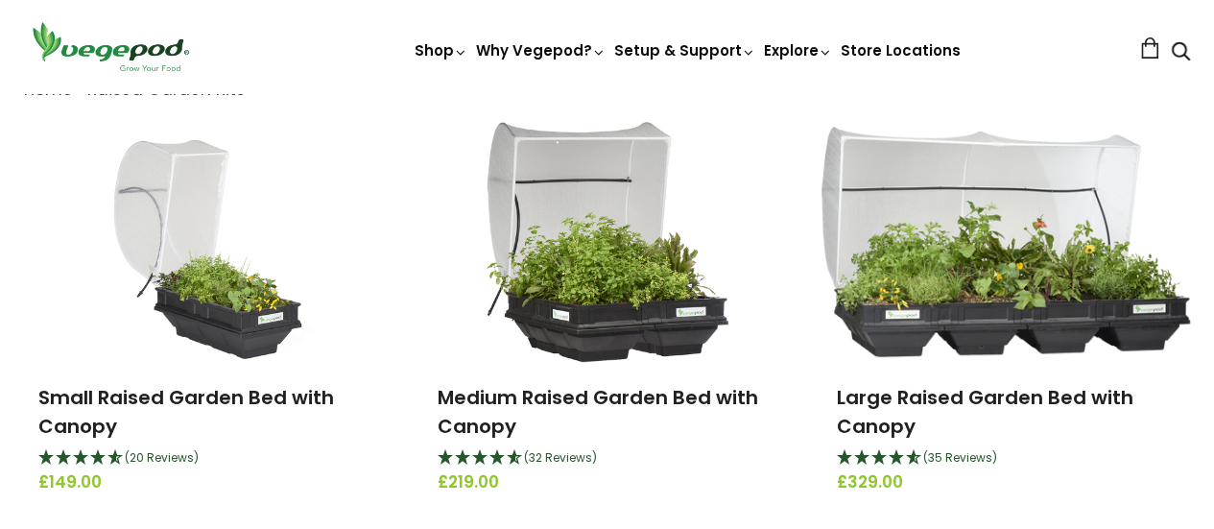
scroll to position [269, 0]
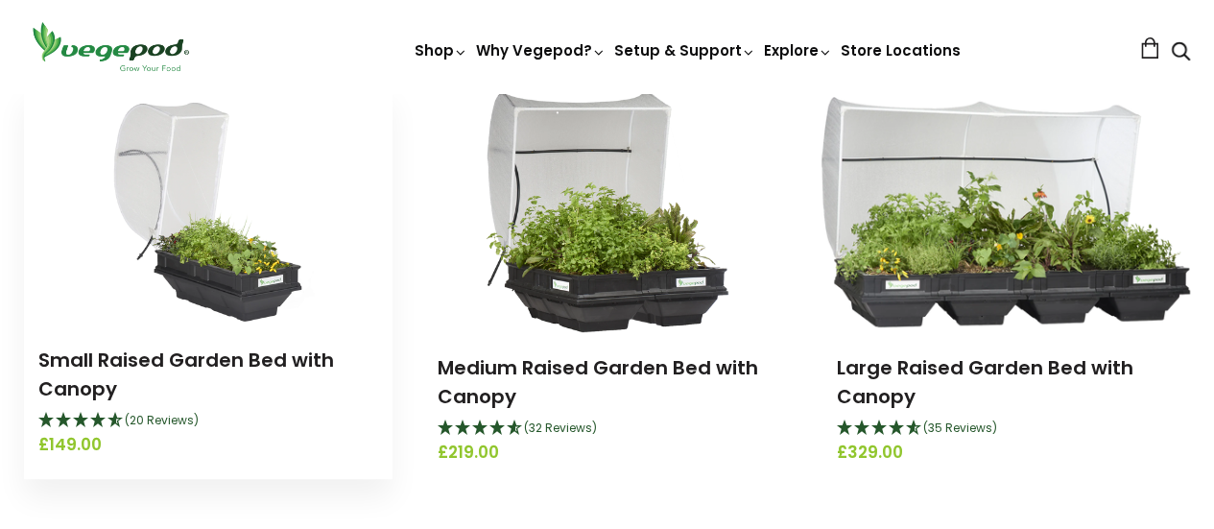
click at [234, 279] on img at bounding box center [208, 204] width 228 height 240
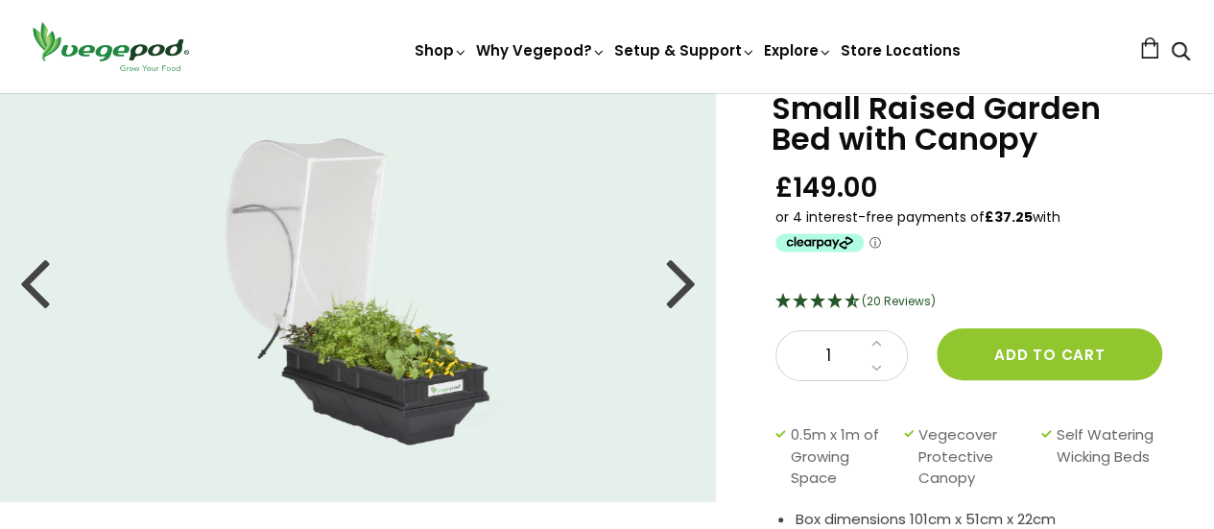
scroll to position [115, 0]
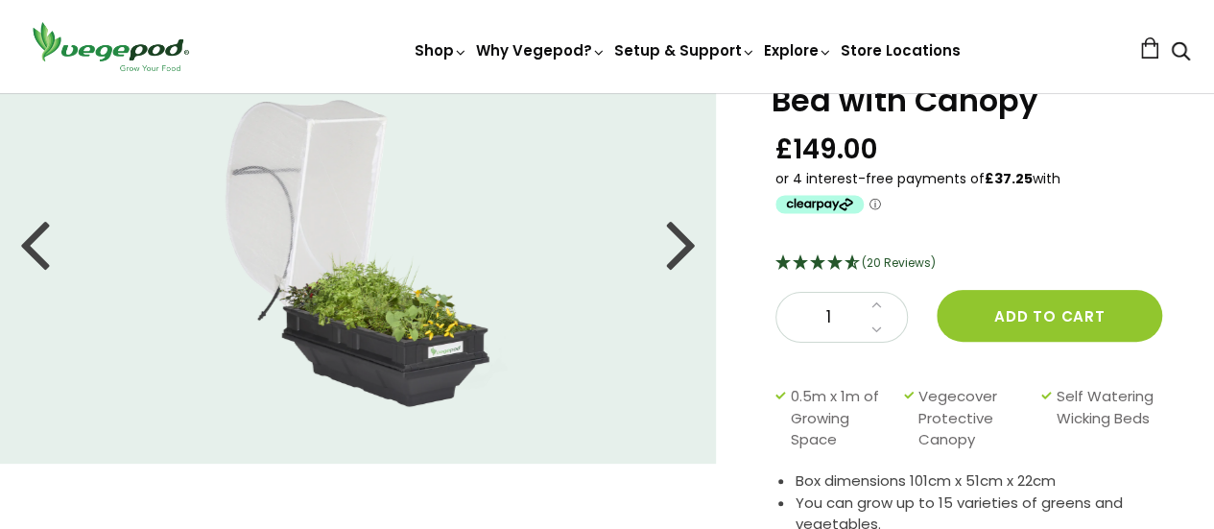
click at [689, 249] on div at bounding box center [681, 243] width 31 height 86
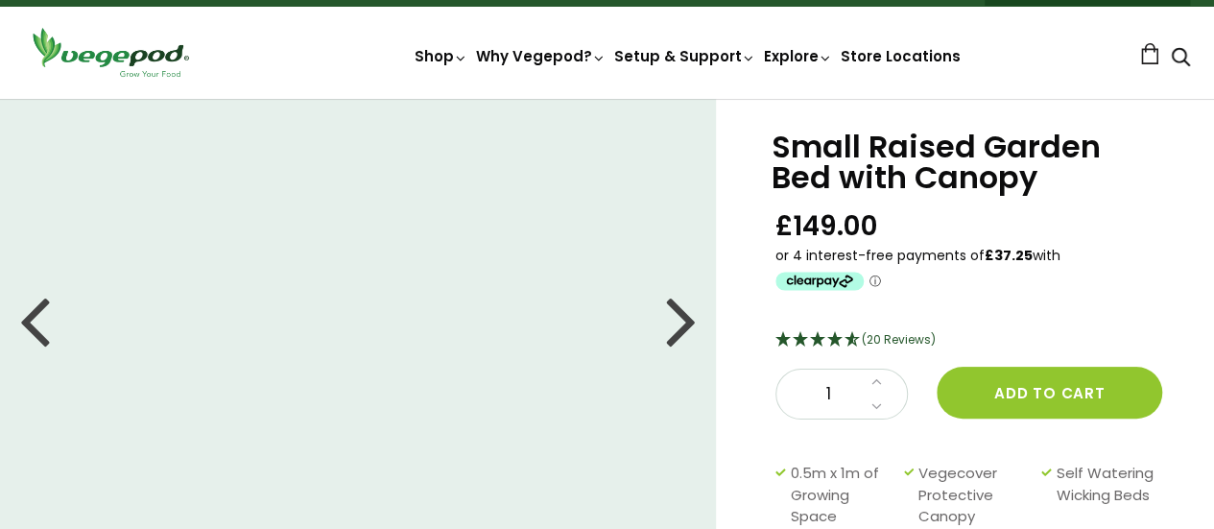
scroll to position [0, 0]
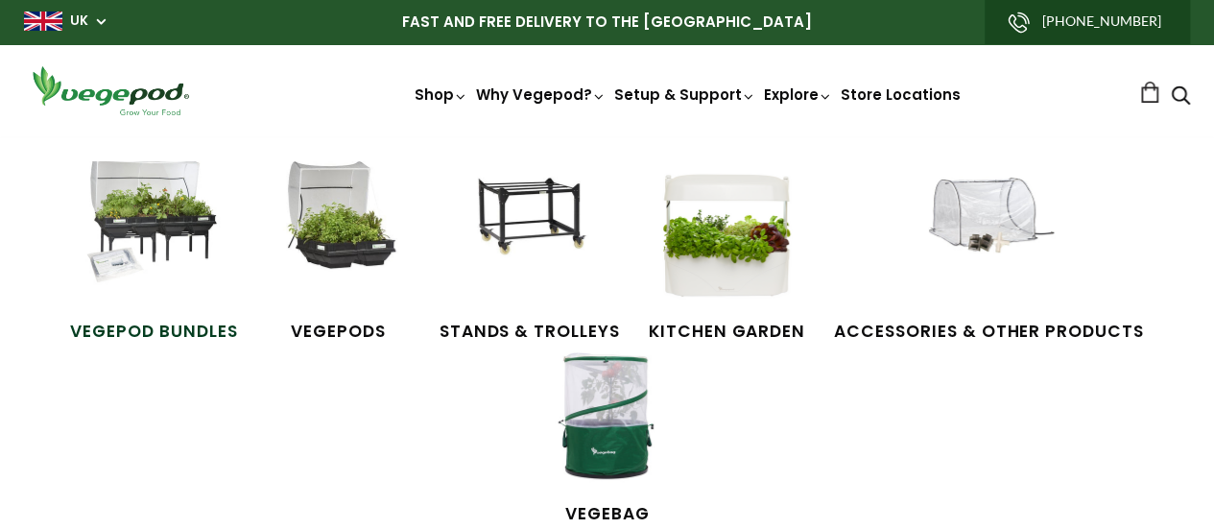
click at [188, 250] on img at bounding box center [154, 233] width 144 height 144
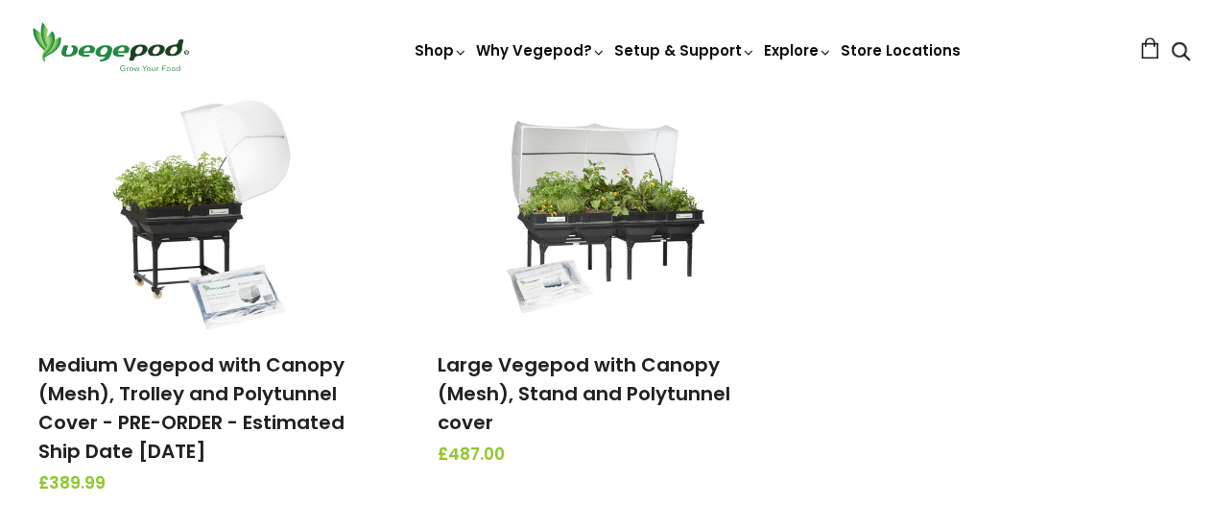
scroll to position [267, 0]
